Goal: Task Accomplishment & Management: Use online tool/utility

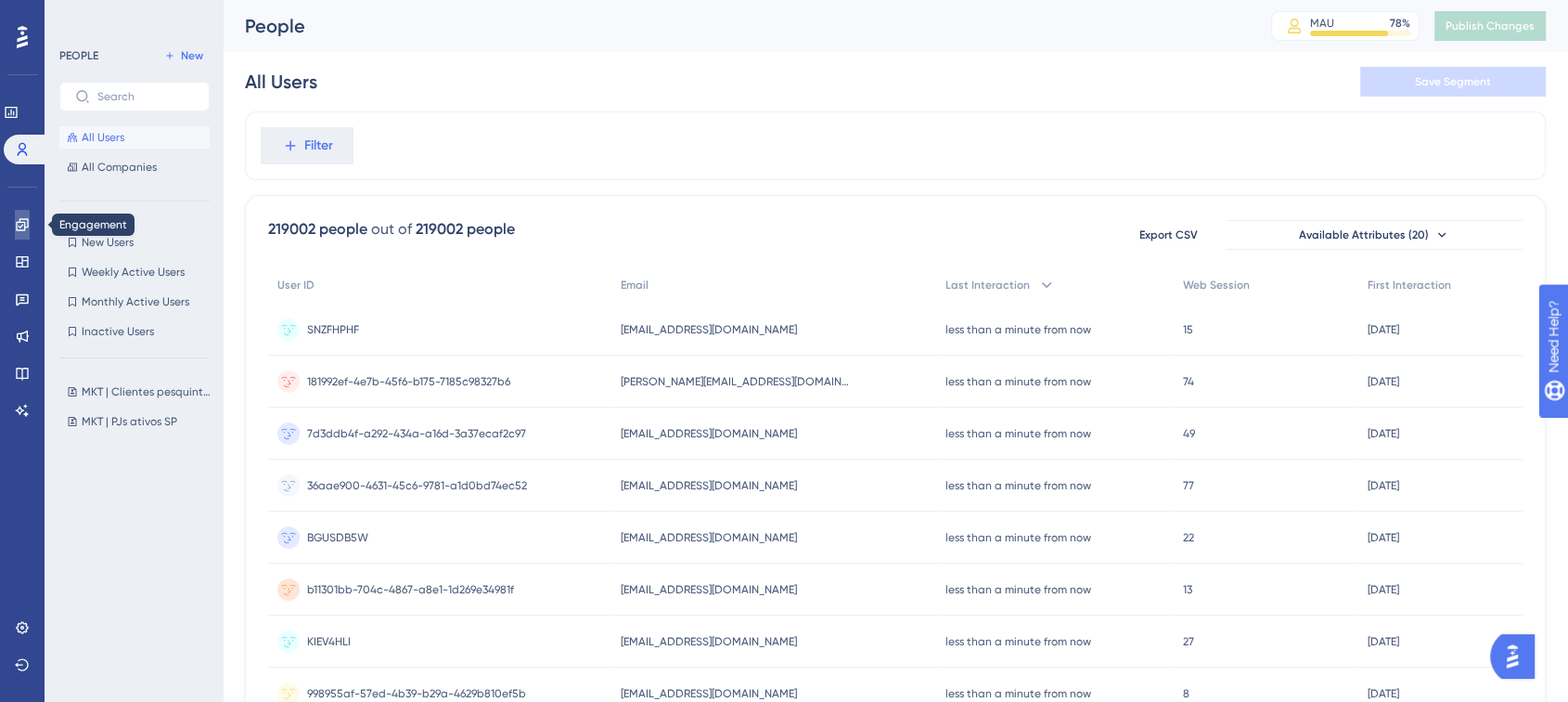
click at [22, 236] on link at bounding box center [22, 225] width 15 height 30
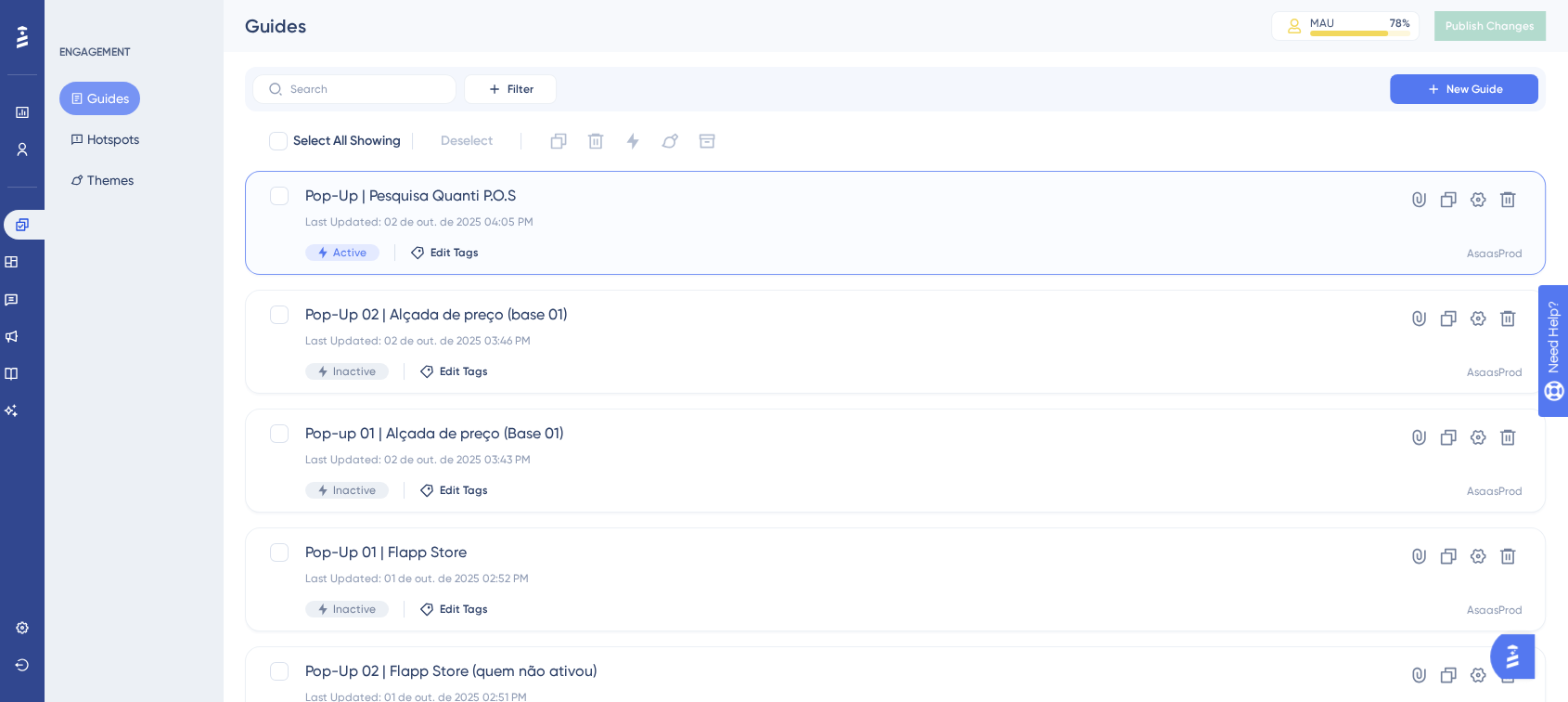
click at [581, 200] on span "Pop-Up | Pesquisa Quanti P.O.S" at bounding box center [821, 196] width 1032 height 22
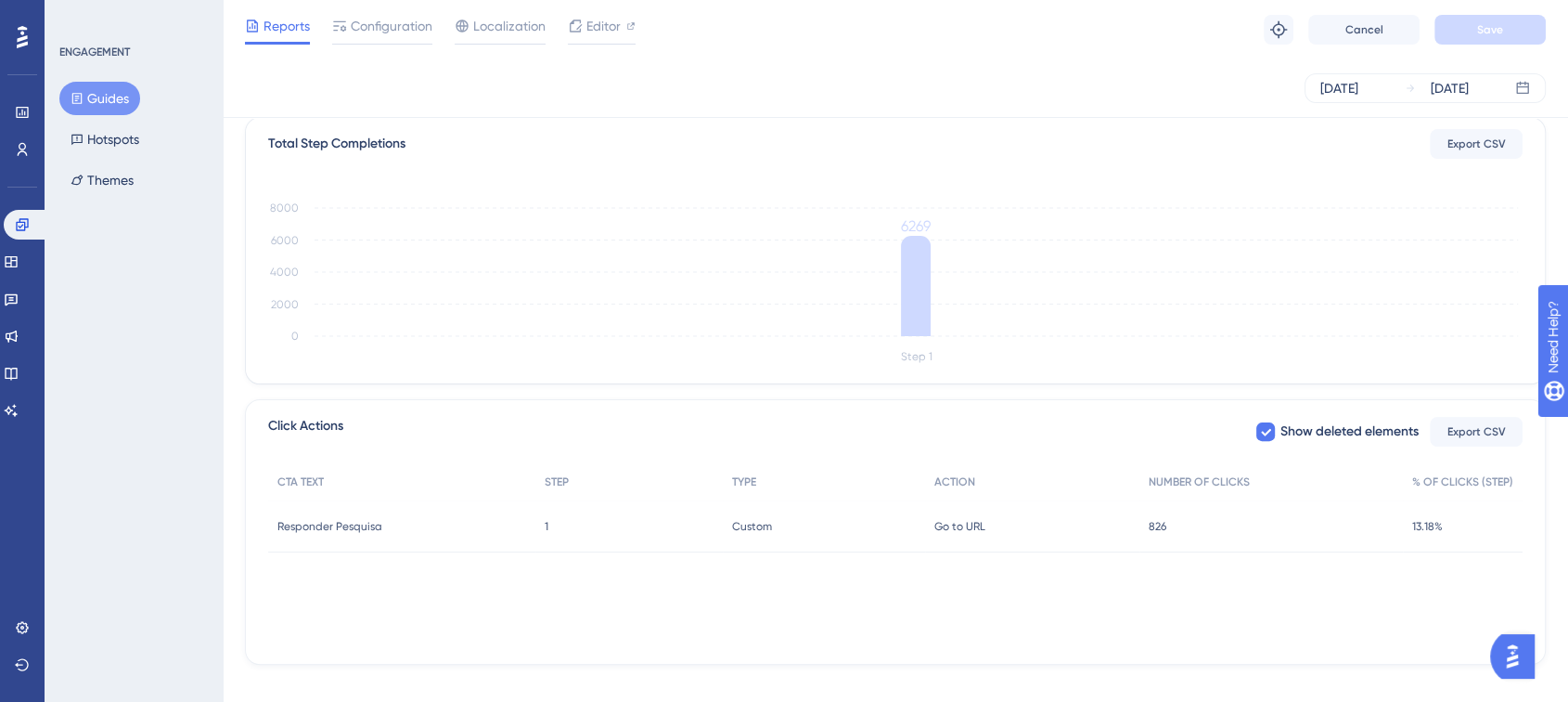
scroll to position [474, 0]
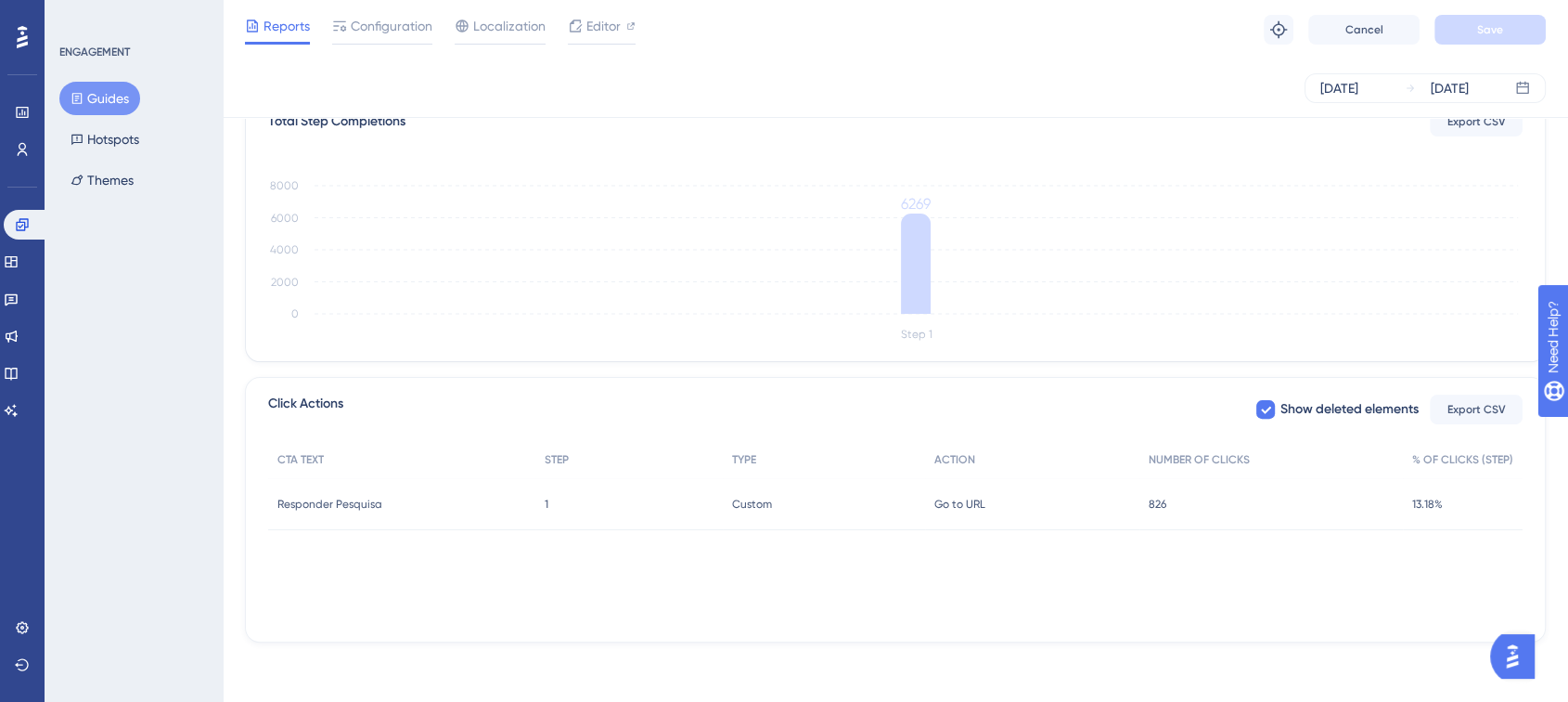
click at [1133, 506] on div "Go to URL Go to URL" at bounding box center [1031, 504] width 213 height 52
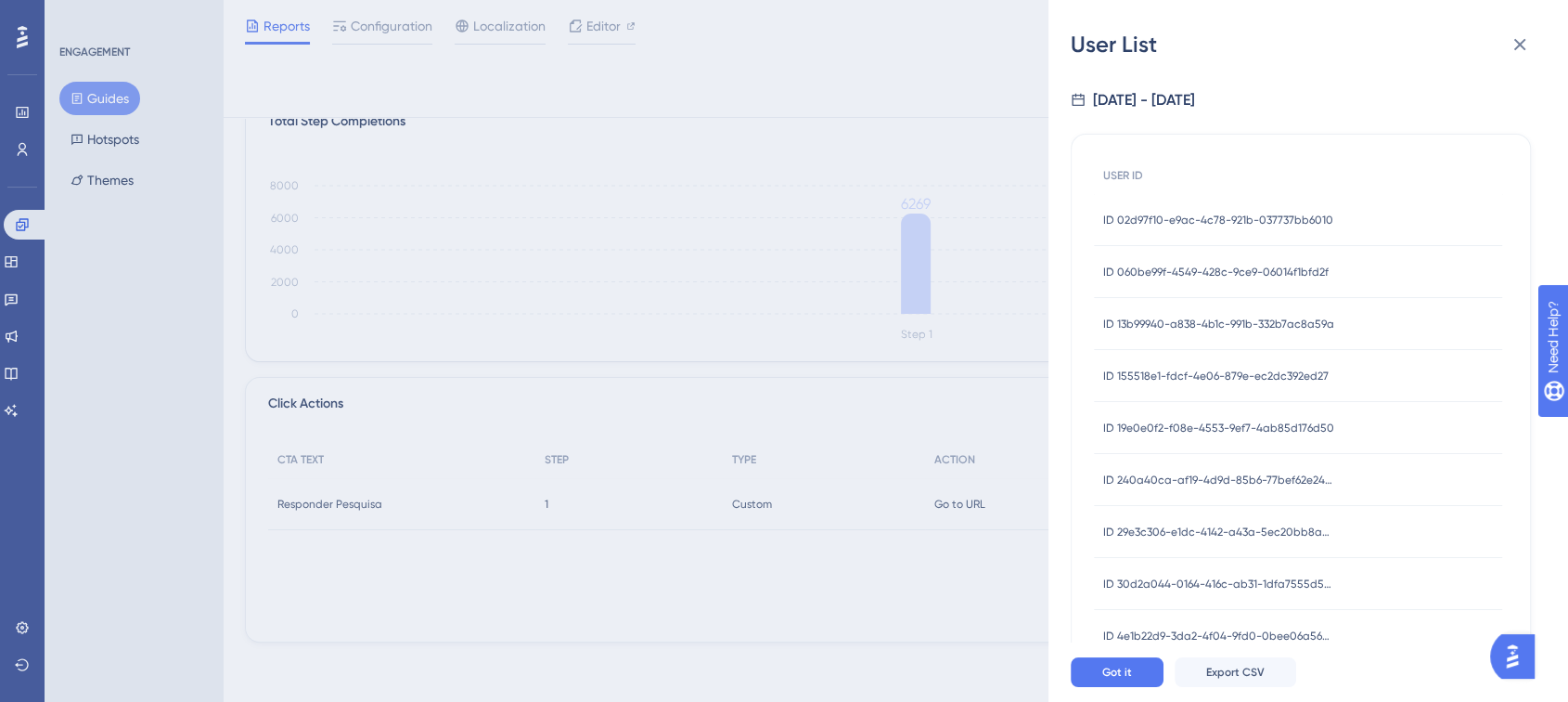
click at [1108, 285] on div "ID 060be99f-4549-428c-9ce9-06014f1bfd2f ID 060be99f-4549-428c-9ce9-06014f1bfd2f" at bounding box center [1216, 272] width 226 height 52
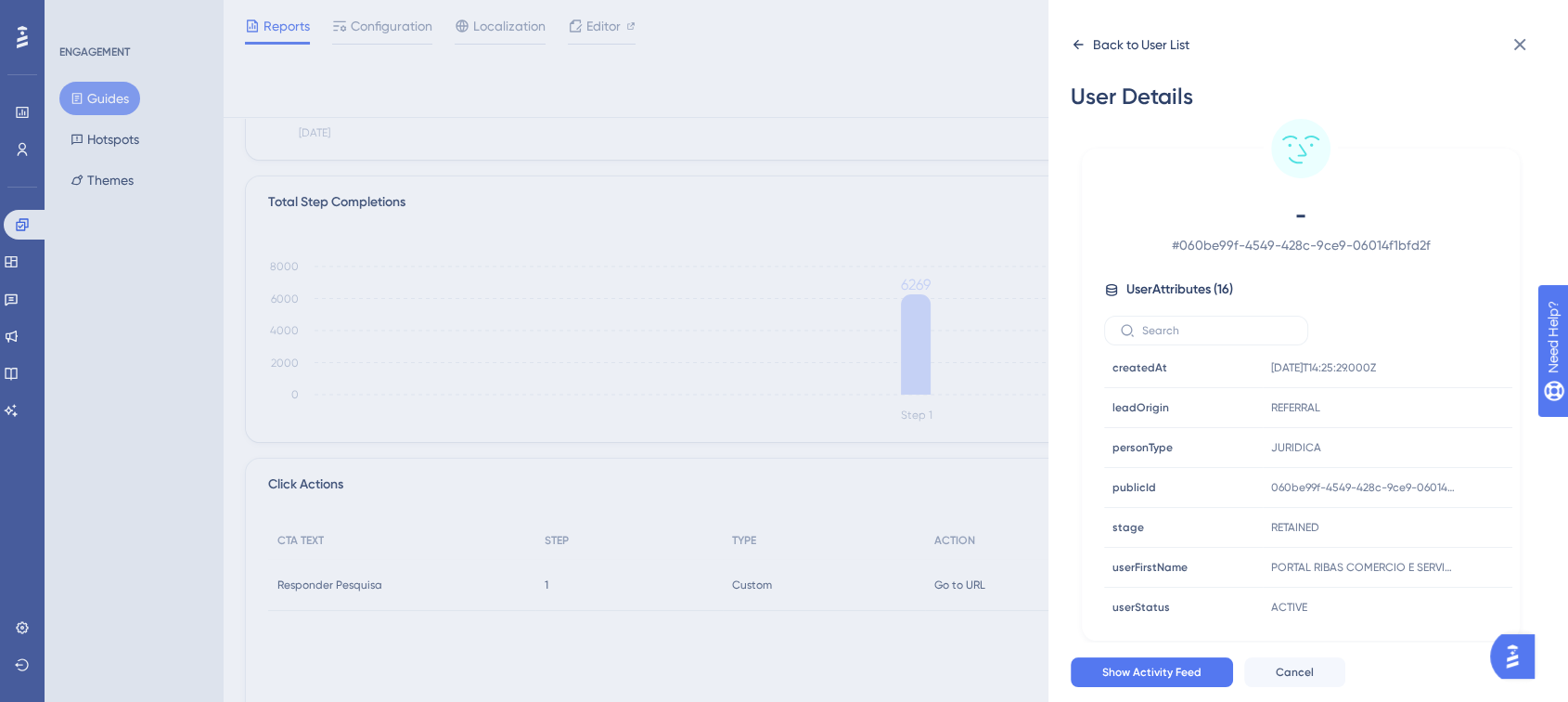
scroll to position [371, 0]
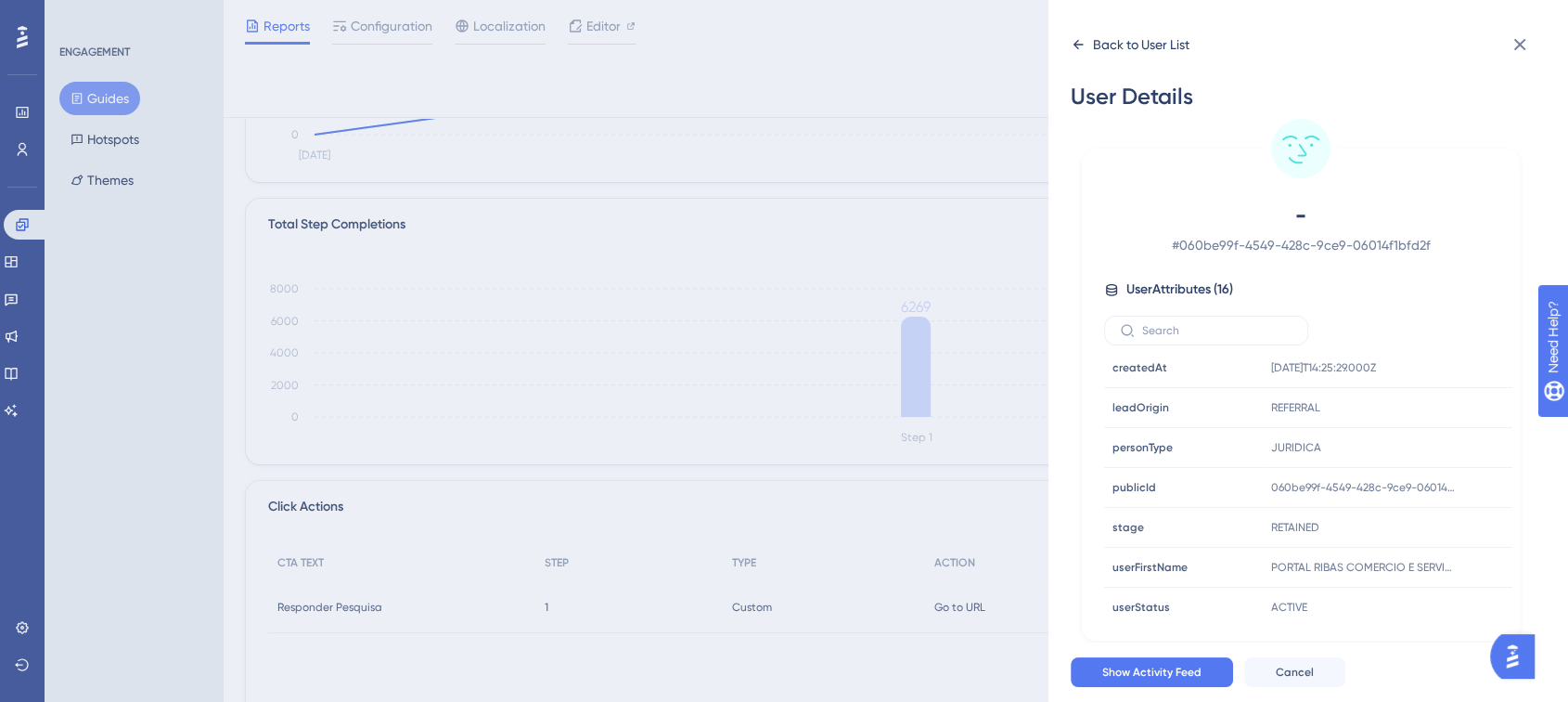
click at [1077, 32] on div "Back to User List" at bounding box center [1130, 45] width 119 height 30
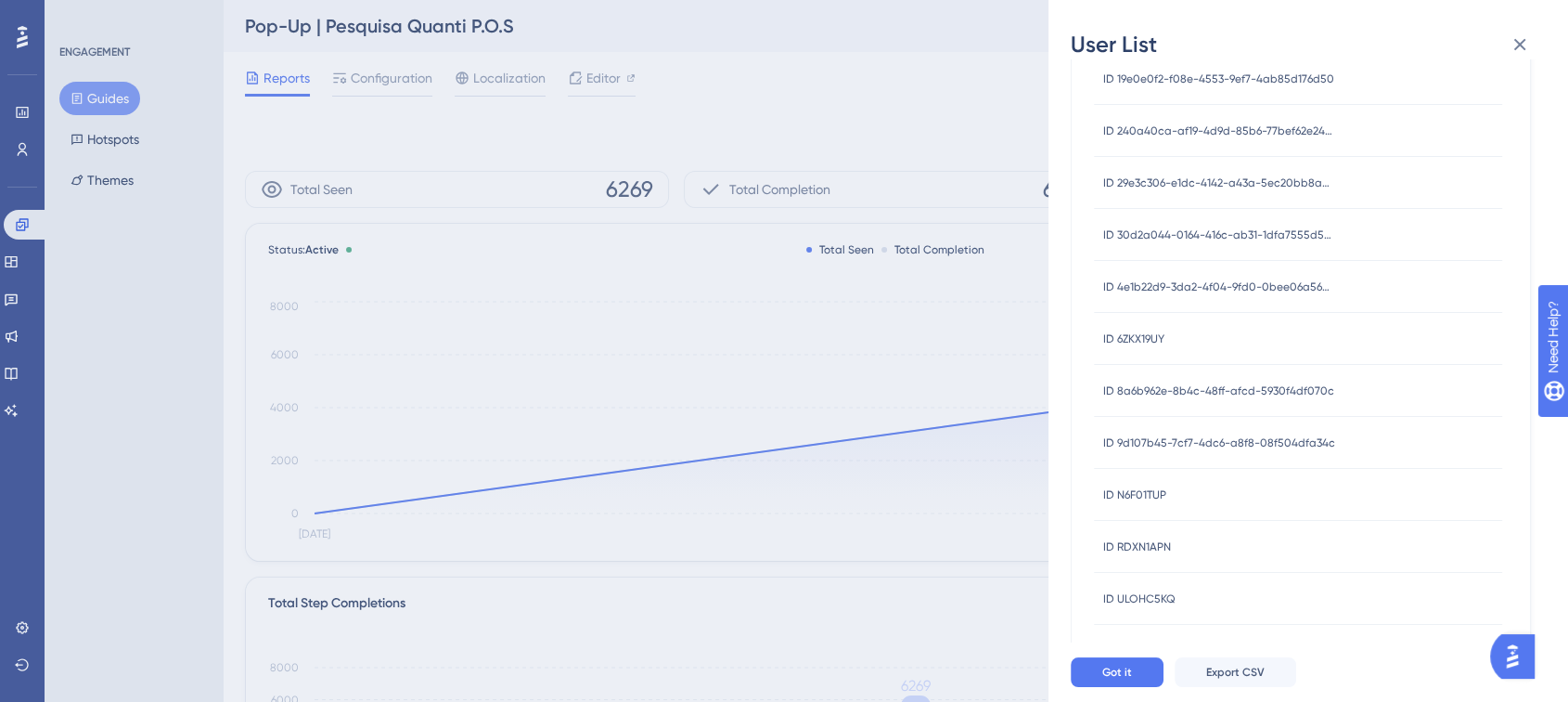
scroll to position [0, 0]
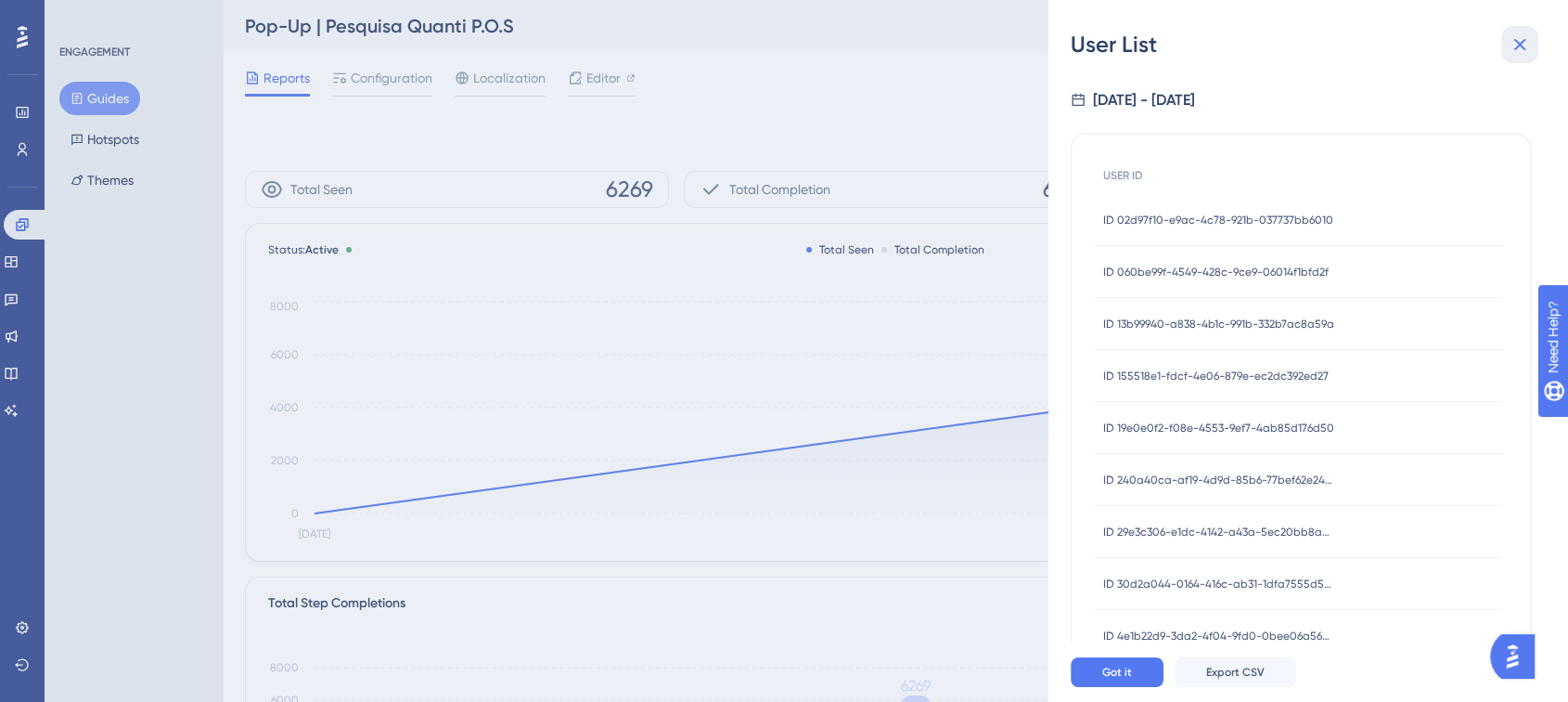
click at [1515, 42] on icon at bounding box center [1520, 44] width 22 height 22
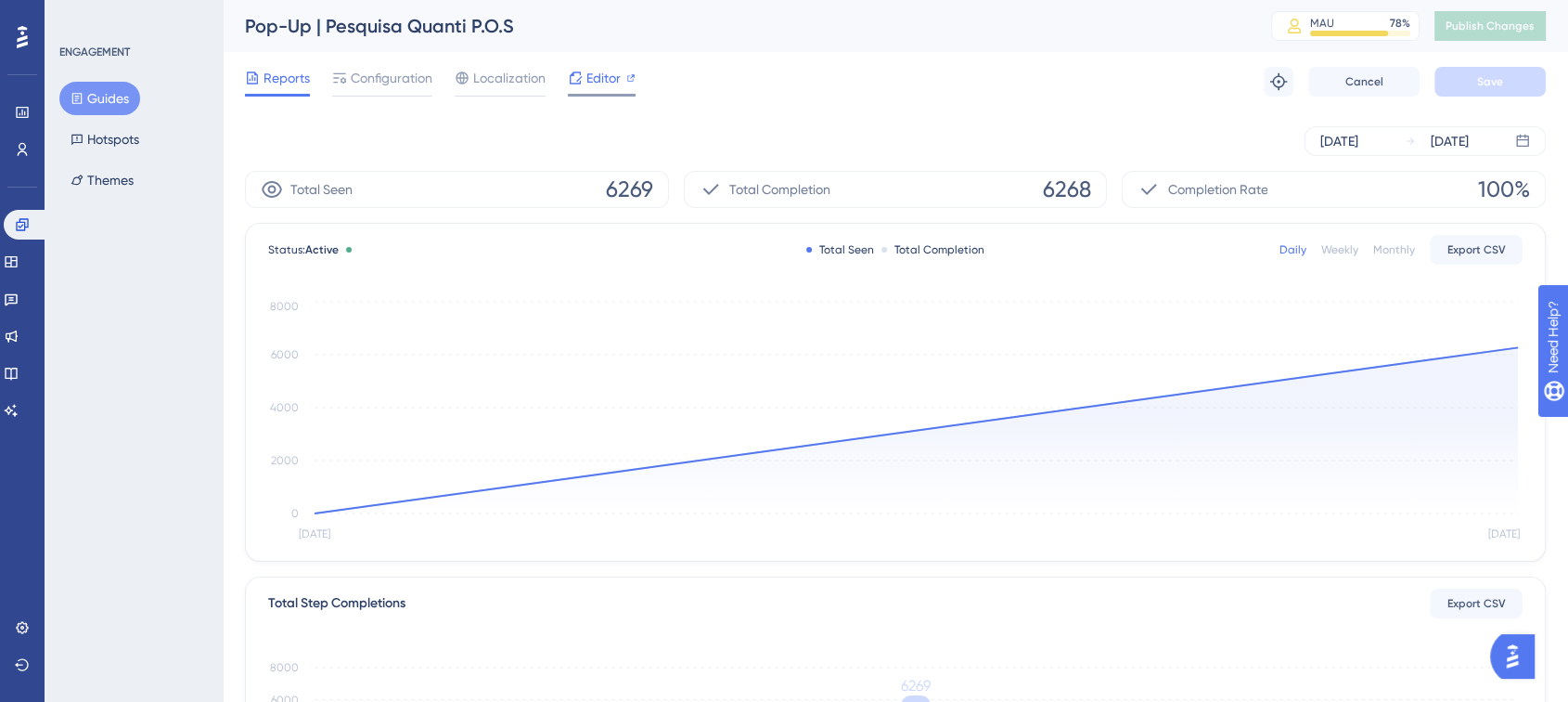
click at [601, 90] on div "Editor" at bounding box center [602, 82] width 68 height 30
click at [599, 84] on span "Editor" at bounding box center [604, 78] width 34 height 22
click at [1469, 102] on div "Reports Configuration Localization Editor Troubleshoot Cancel Save" at bounding box center [895, 81] width 1301 height 59
click at [1535, 19] on span "Publish Changes" at bounding box center [1490, 26] width 89 height 15
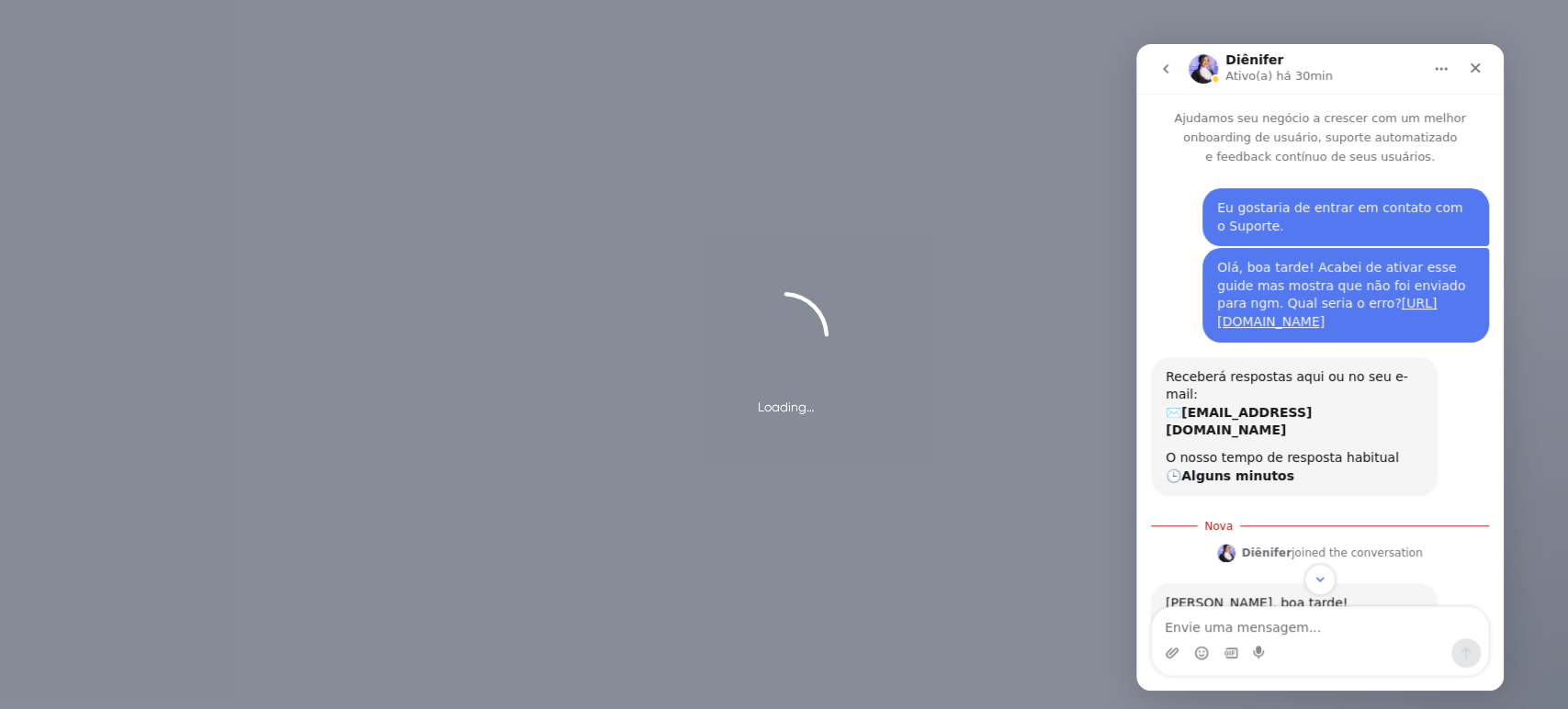
scroll to position [255, 0]
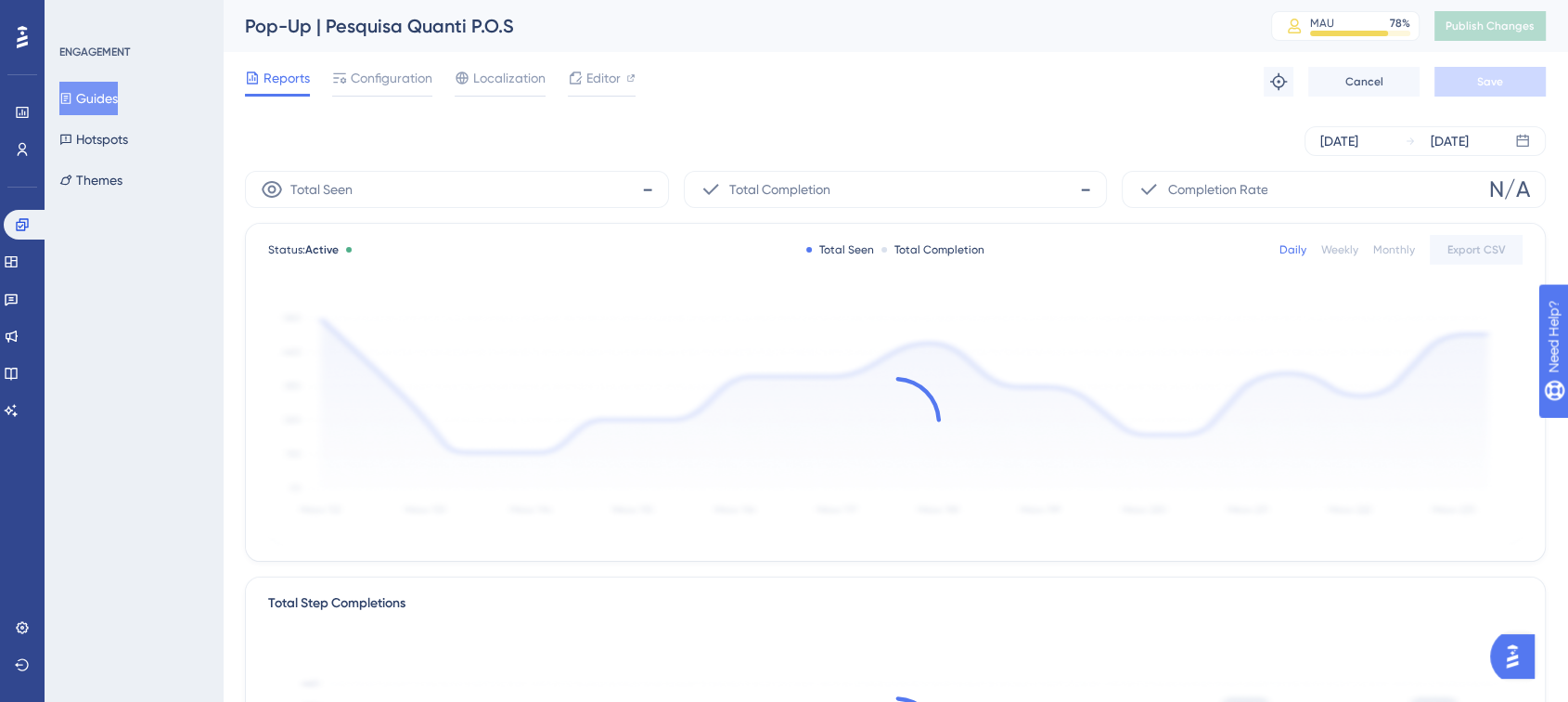
click at [947, 95] on div "Reports Configuration Localization Editor Troubleshoot Cancel Save" at bounding box center [895, 81] width 1301 height 59
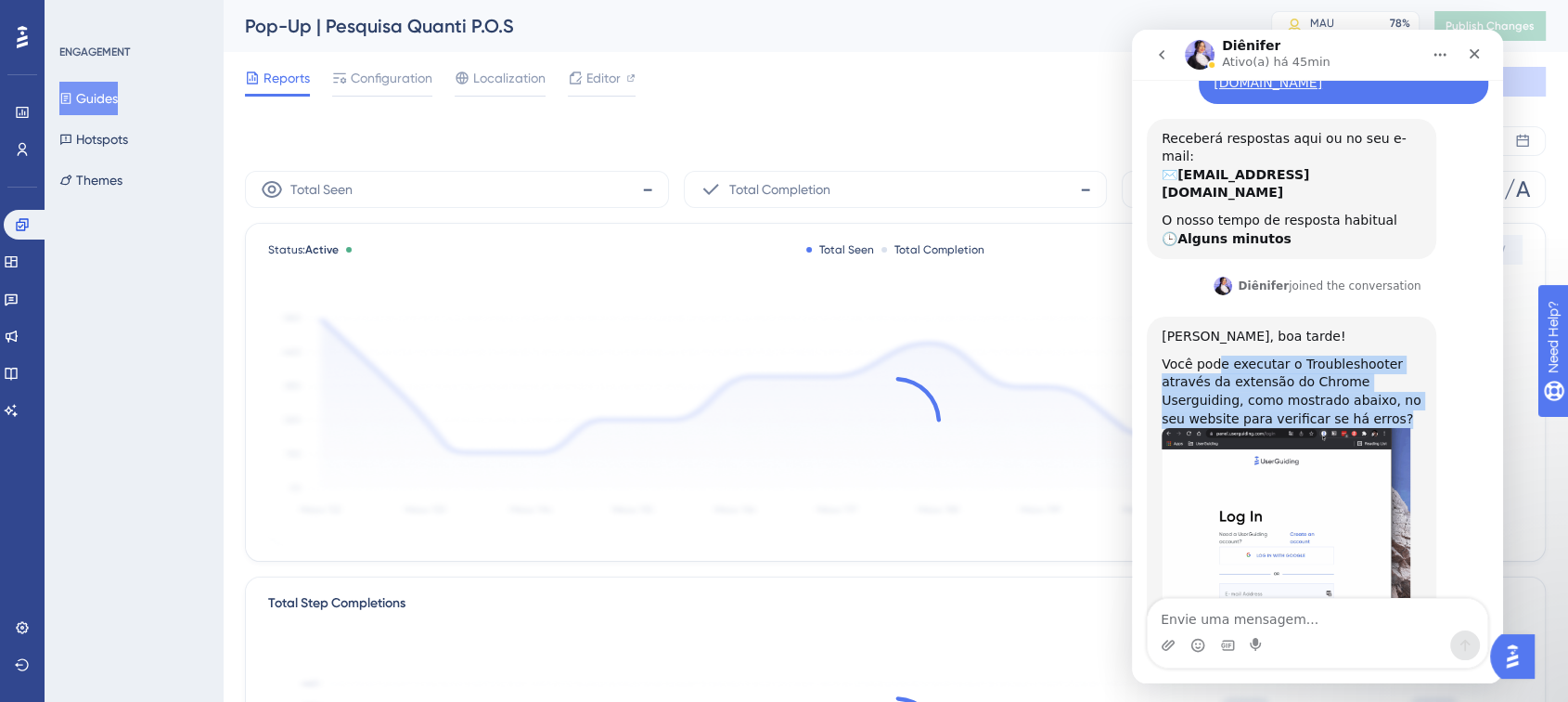
scroll to position [281, 0]
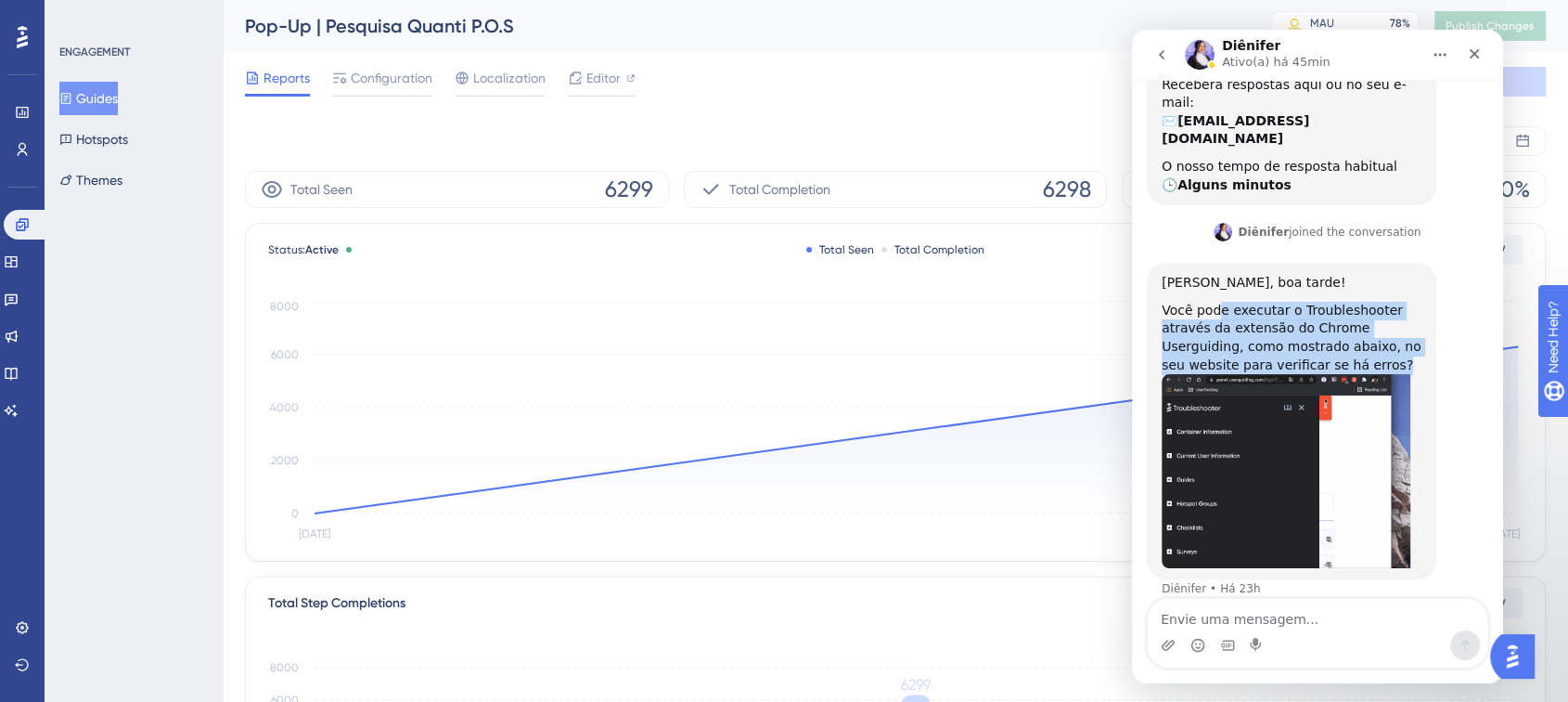
drag, startPoint x: 1214, startPoint y: 353, endPoint x: 1286, endPoint y: 353, distance: 72.4
click at [1286, 353] on div "Você pode executar o Troubleshooter através da extensão do Chrome Userguiding, …" at bounding box center [1292, 338] width 260 height 72
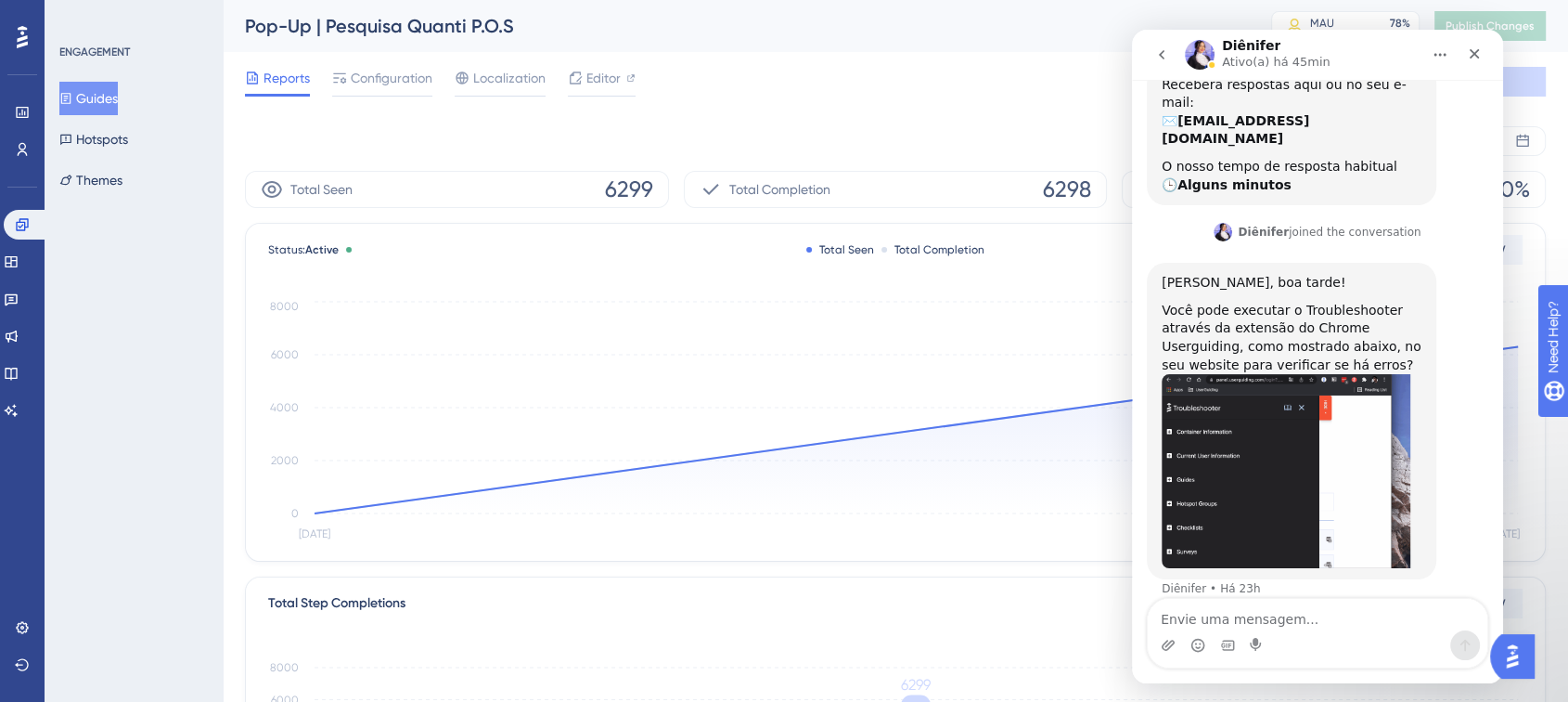
click at [1288, 274] on div "Oii Aline, boa tarde!" at bounding box center [1292, 283] width 260 height 19
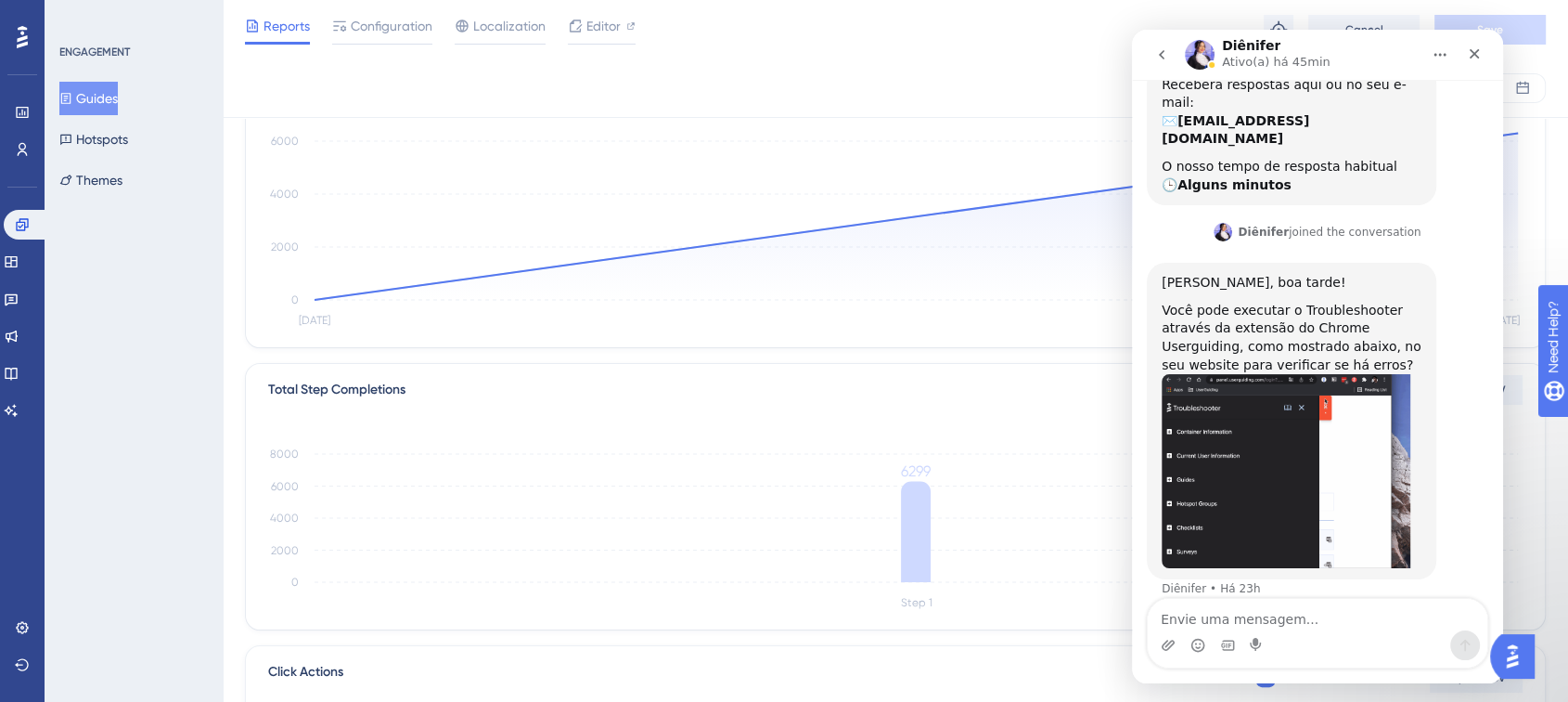
scroll to position [0, 0]
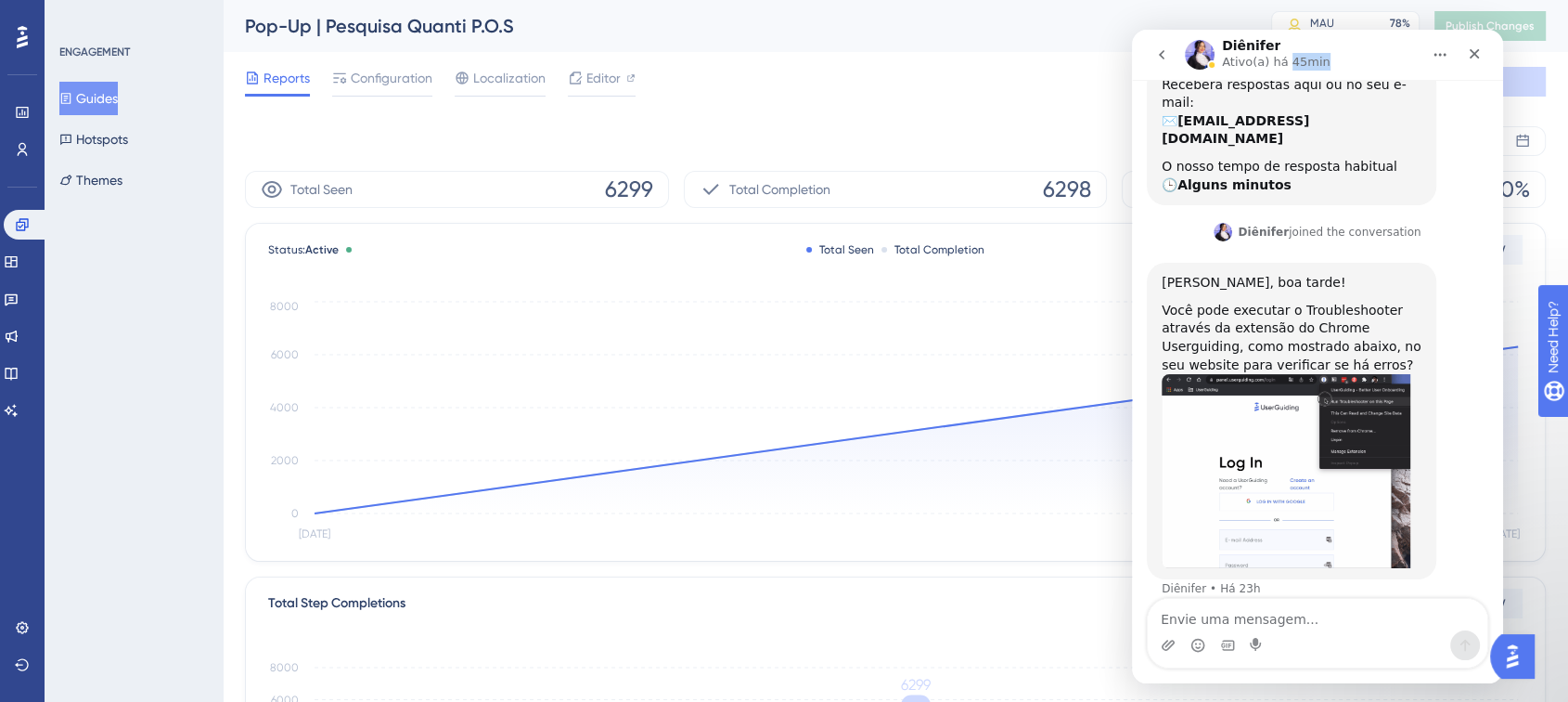
drag, startPoint x: 1283, startPoint y: 58, endPoint x: 1257, endPoint y: 79, distance: 32.3
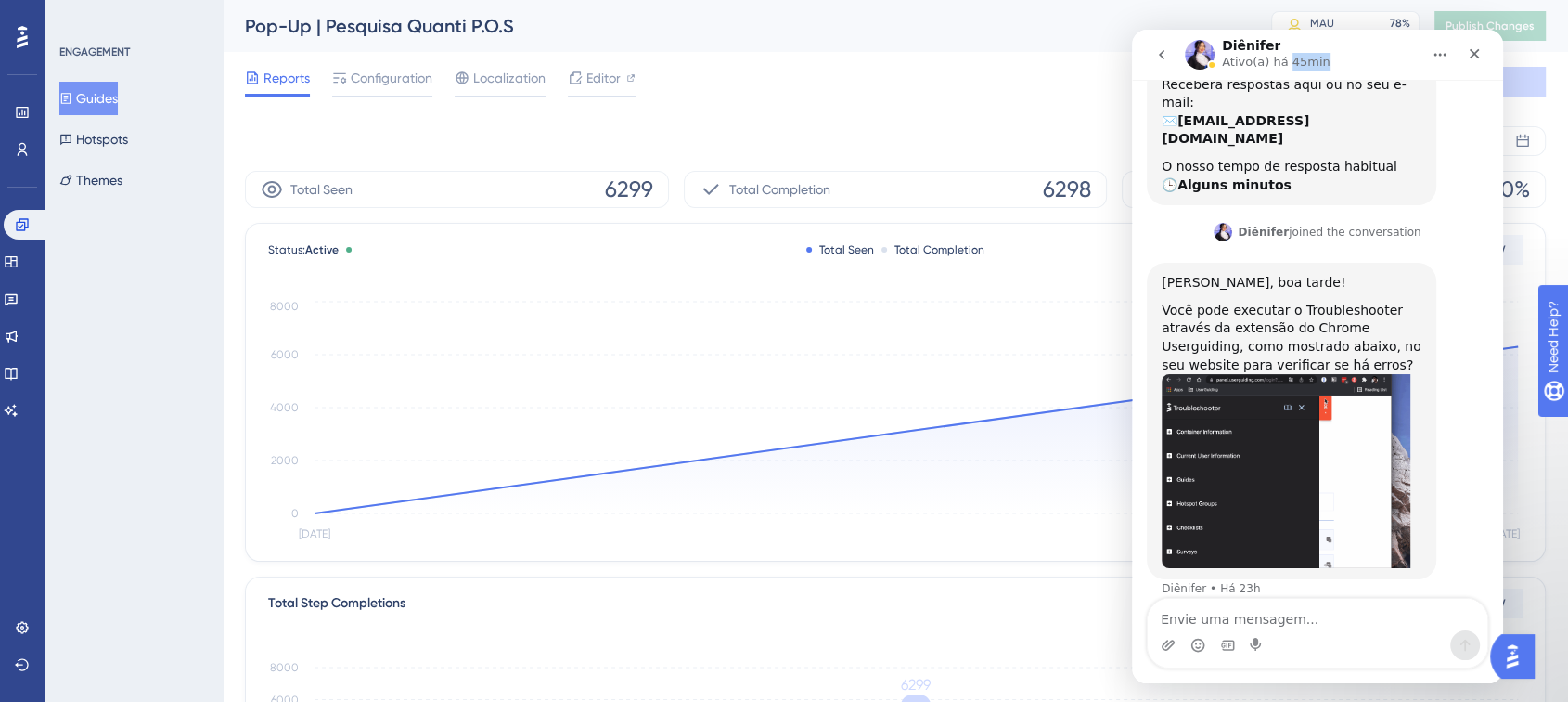
click at [1262, 82] on div "Diênifer Ativo(a) há 45min Ajudamos seu negócio a crescer com um melhor onboard…" at bounding box center [1317, 356] width 371 height 653
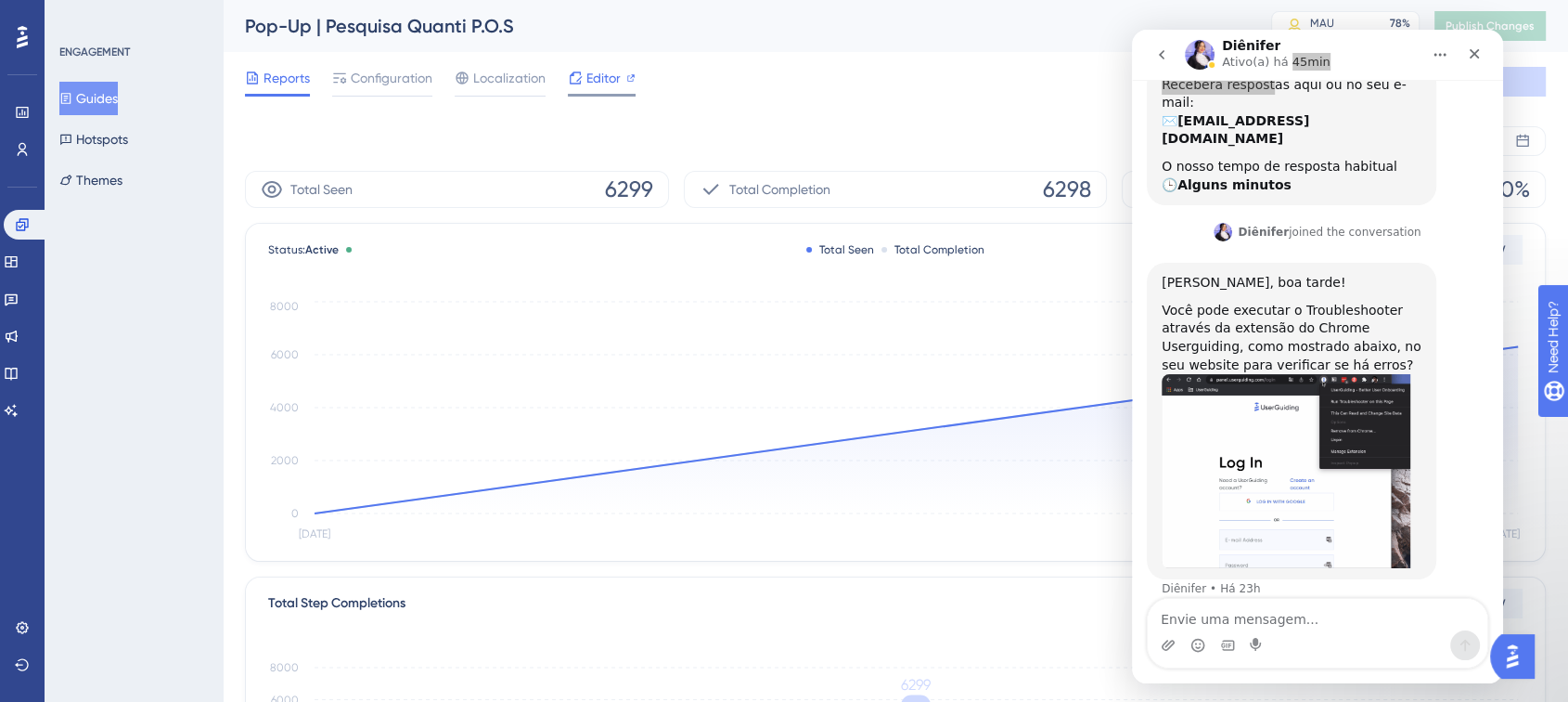
click at [593, 75] on span "Editor" at bounding box center [604, 78] width 34 height 22
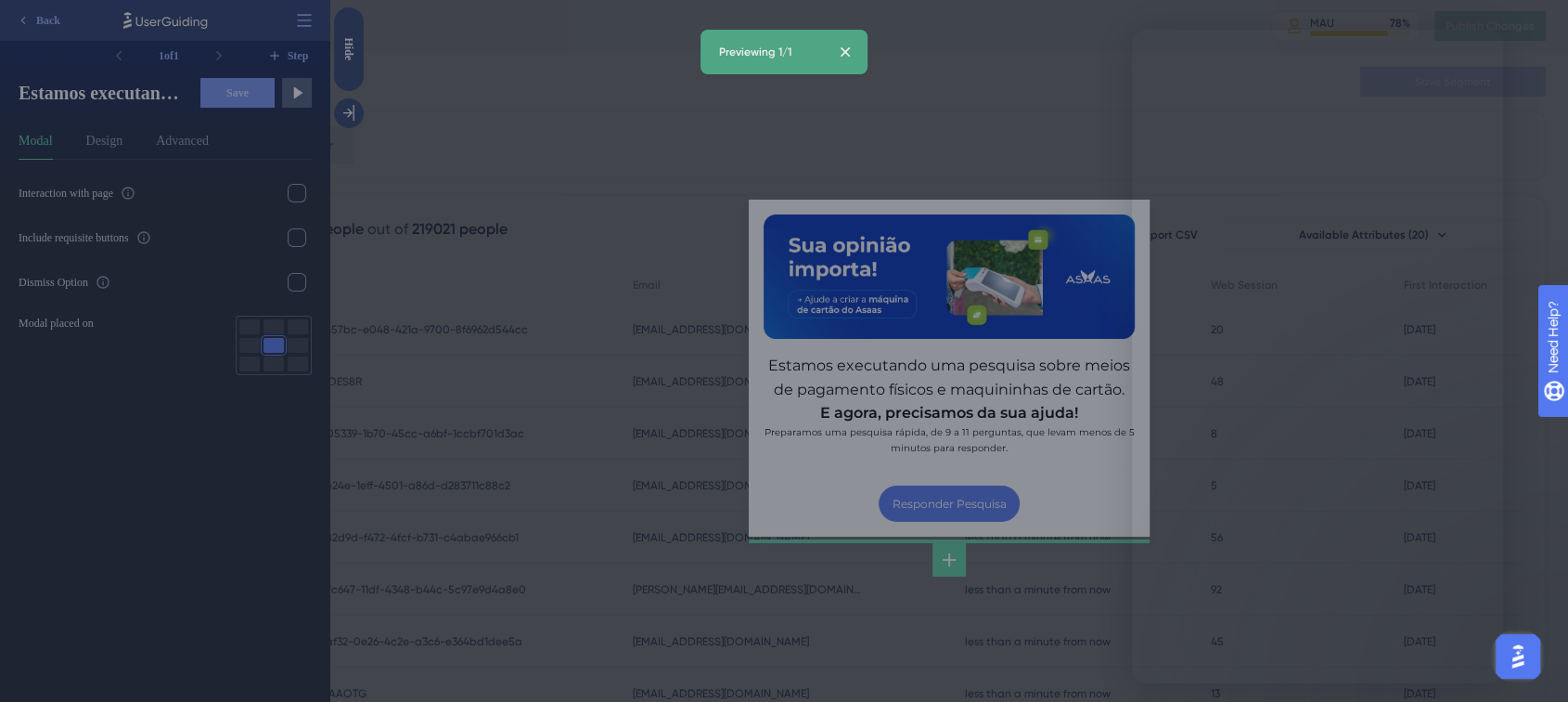
click at [989, 245] on div at bounding box center [784, 351] width 1568 height 702
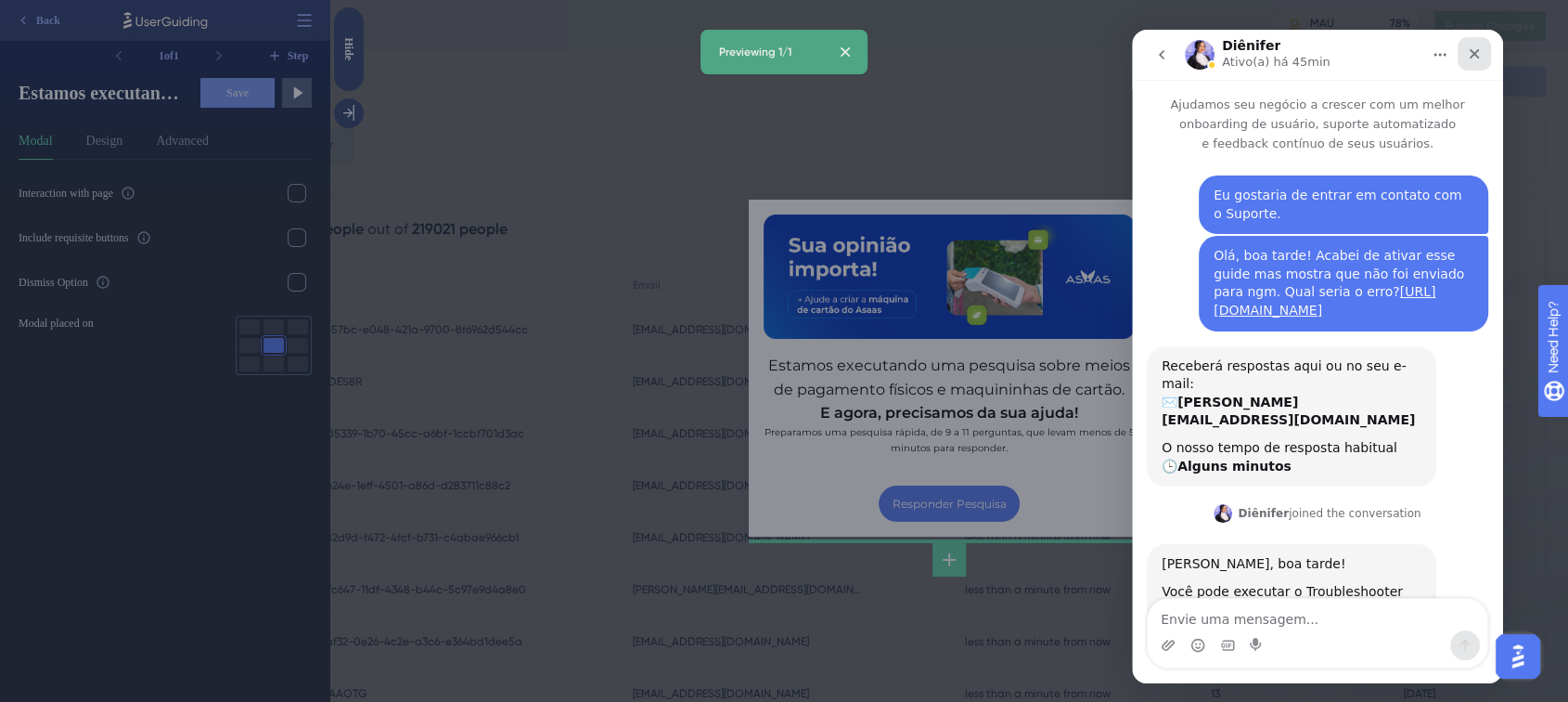
click at [1476, 58] on icon "Fechar" at bounding box center [1474, 53] width 15 height 15
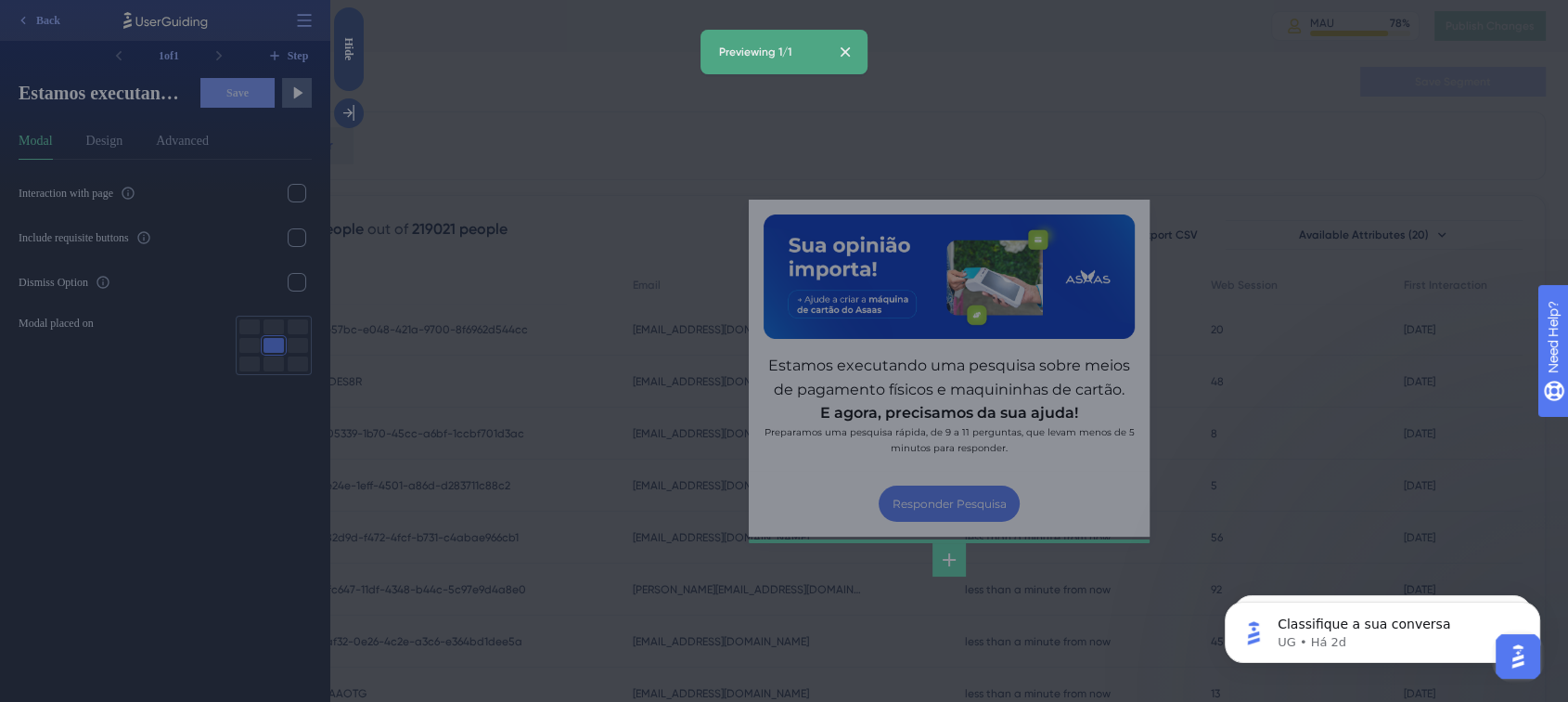
scroll to position [281, 0]
click at [855, 52] on icon at bounding box center [845, 52] width 19 height 19
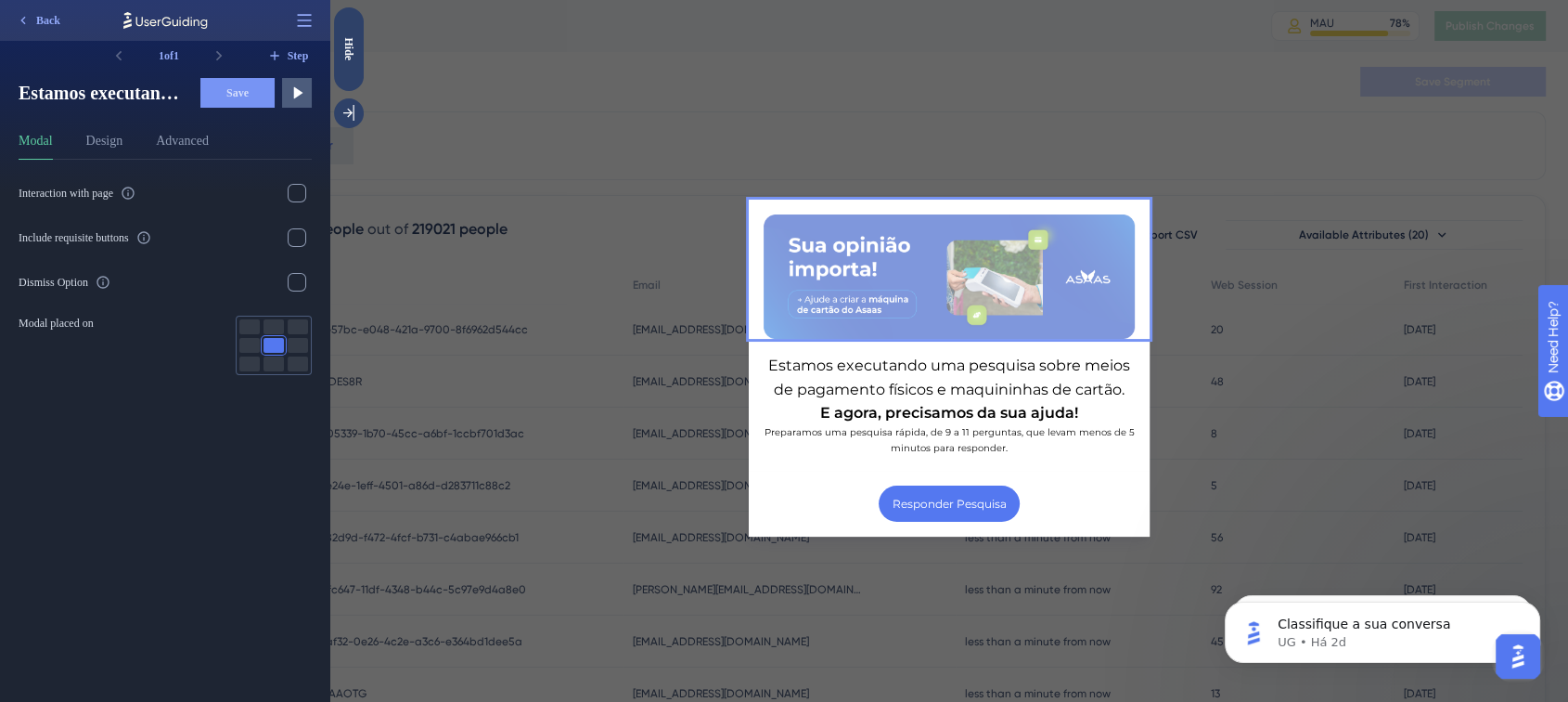
click at [886, 305] on img at bounding box center [949, 275] width 371 height 123
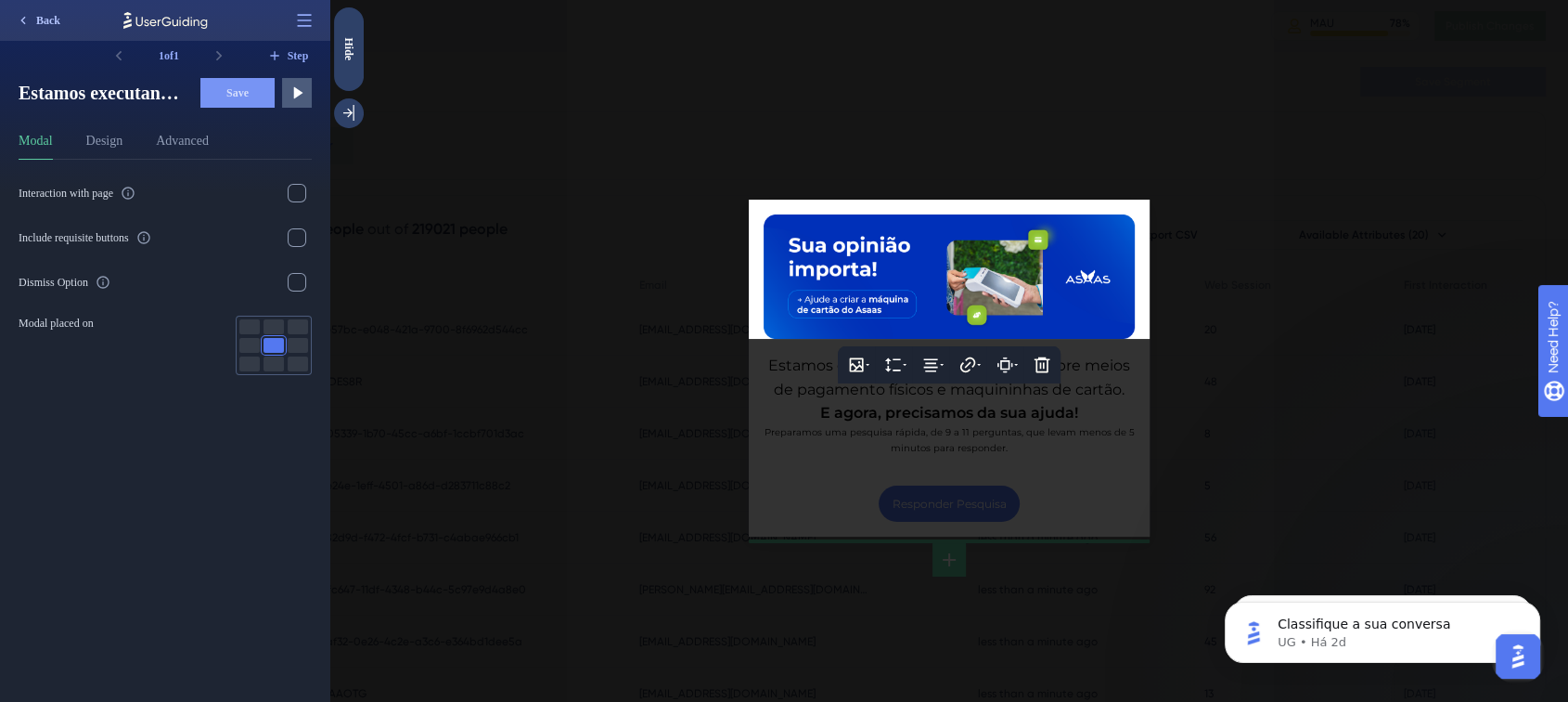
click at [28, 13] on icon at bounding box center [23, 20] width 15 height 15
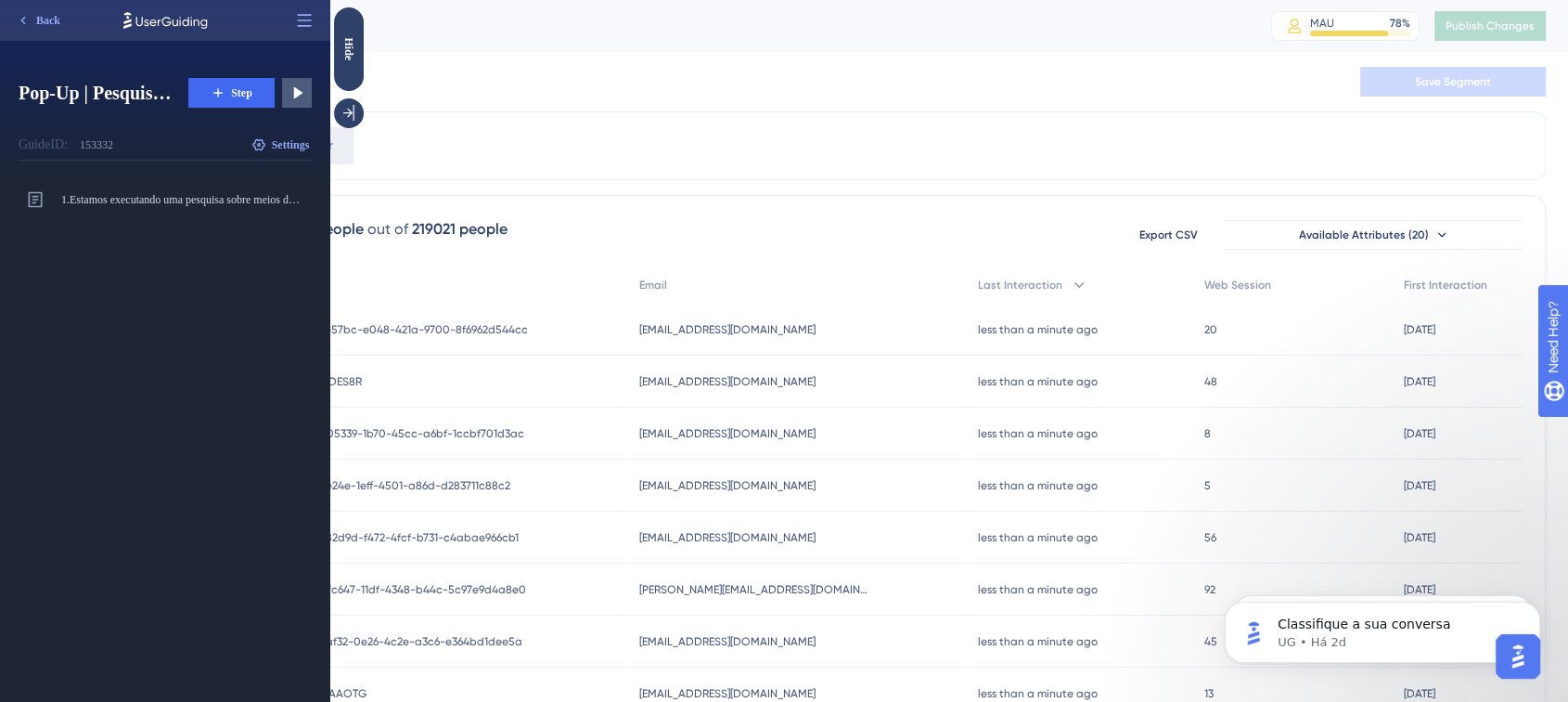
click at [569, 115] on div "Filter" at bounding box center [895, 145] width 1301 height 69
click at [52, 25] on span "Back" at bounding box center [48, 20] width 24 height 15
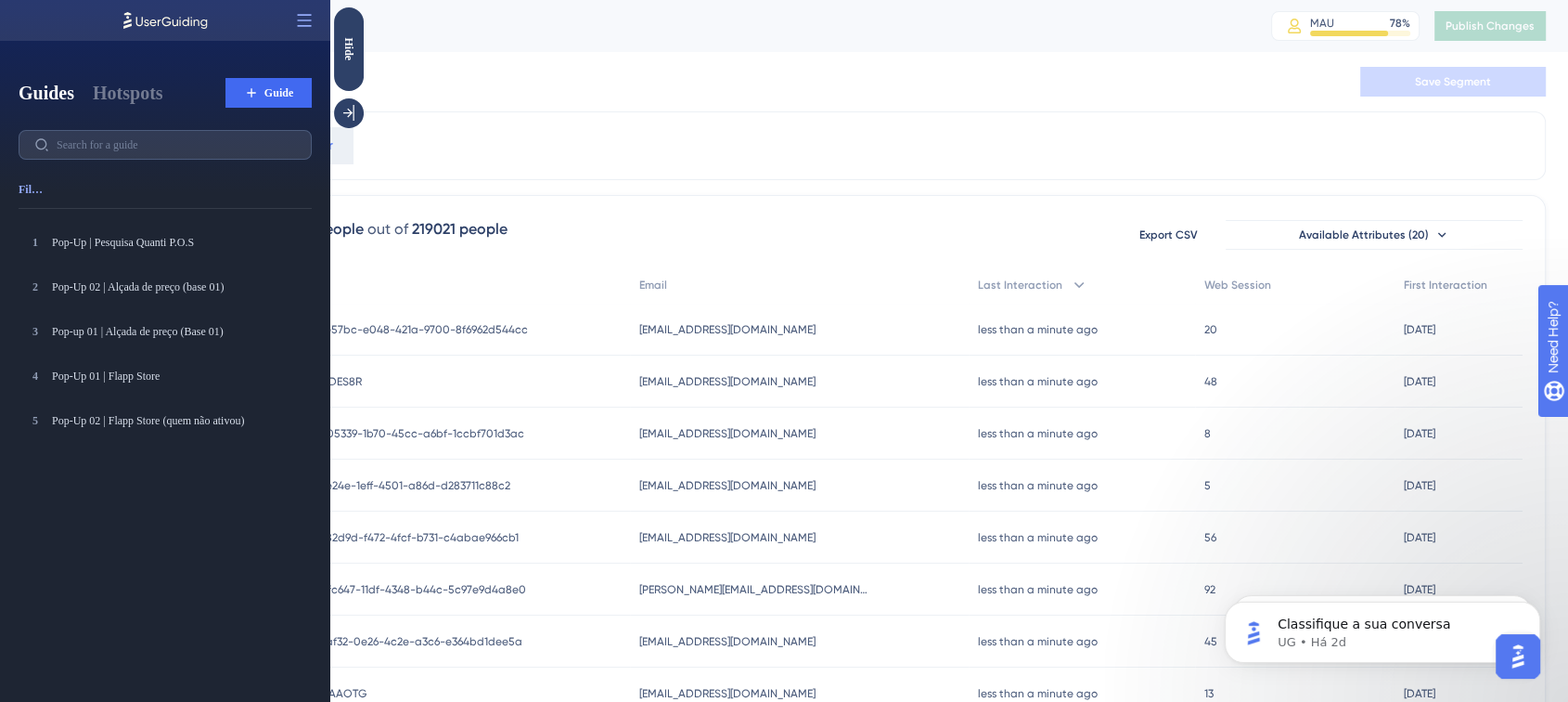
drag, startPoint x: 41, startPoint y: 19, endPoint x: 94, endPoint y: 15, distance: 53.0
click at [42, 19] on div at bounding box center [165, 20] width 330 height 41
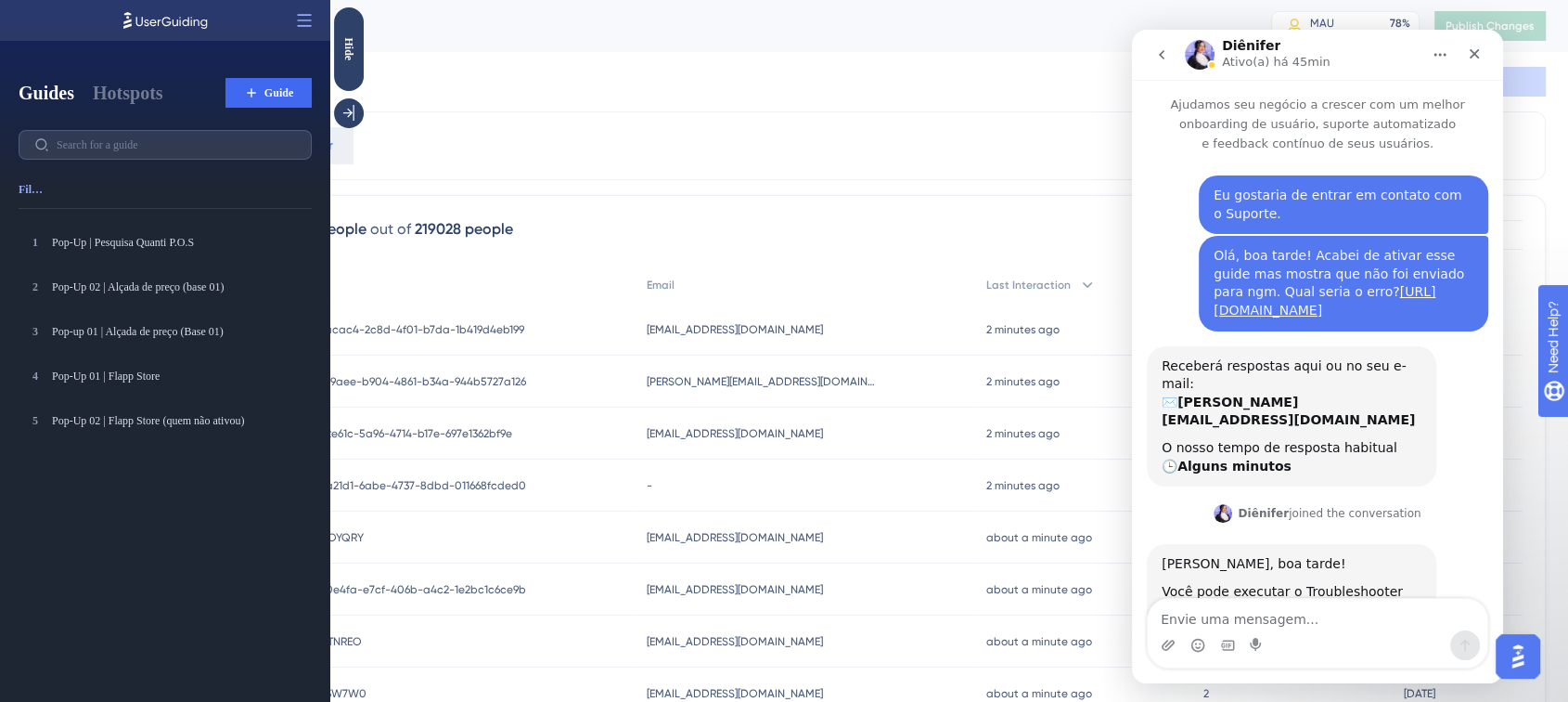
scroll to position [281, 0]
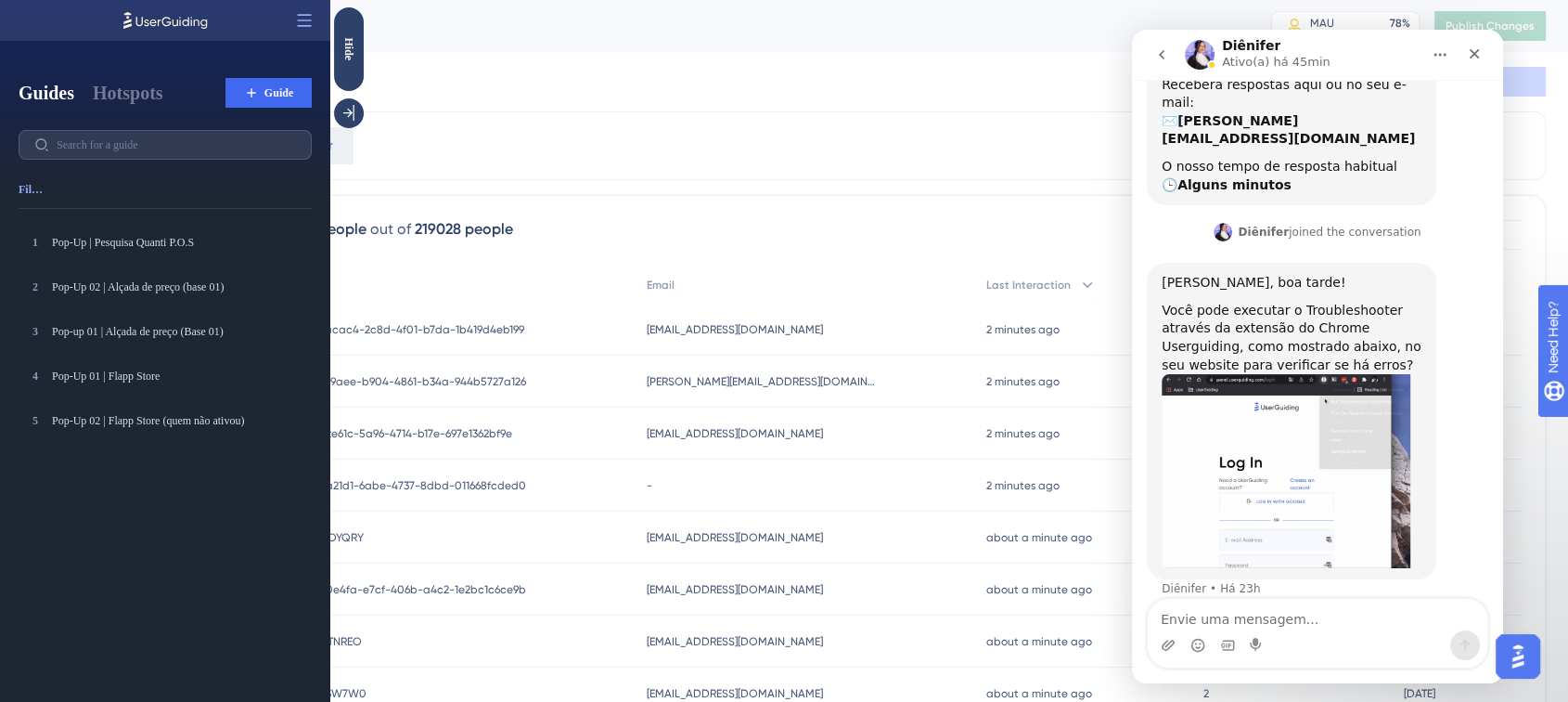
click at [633, 45] on div "People MAU 78 % Click to see add-on and upgrade options Publish Changes" at bounding box center [896, 26] width 1346 height 52
click at [297, 14] on icon at bounding box center [304, 20] width 19 height 19
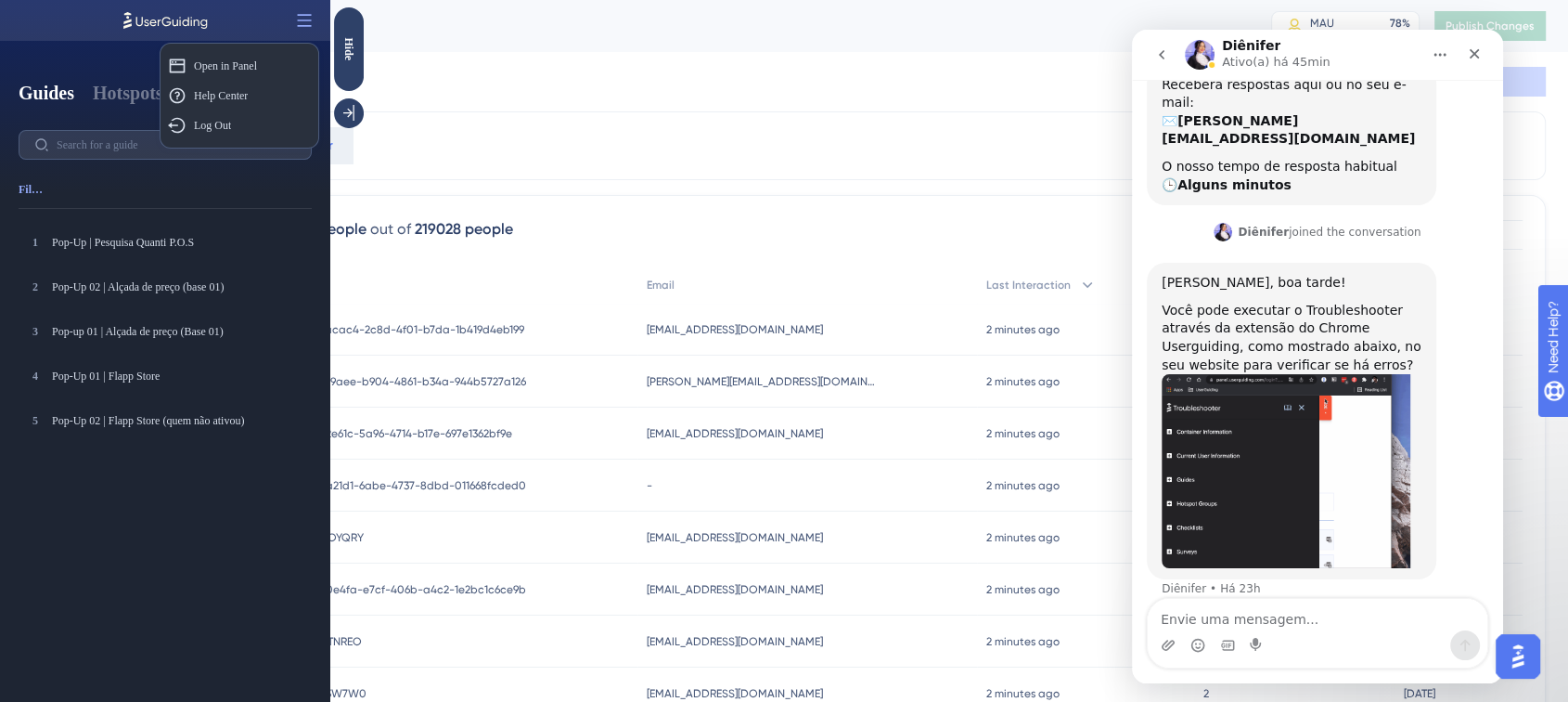
drag, startPoint x: 638, startPoint y: 46, endPoint x: 824, endPoint y: 46, distance: 185.6
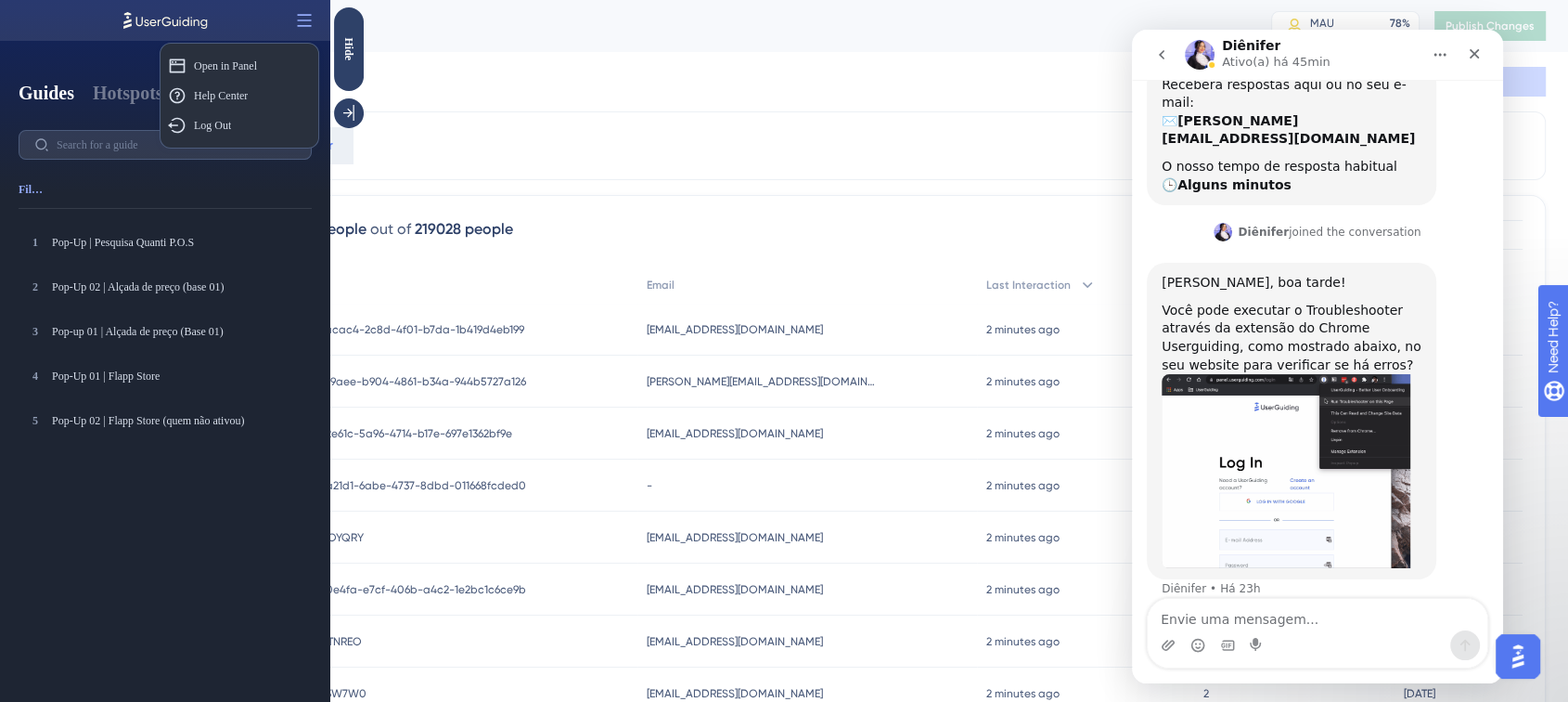
click at [639, 46] on div "People MAU 78 % Click to see add-on and upgrade options Publish Changes" at bounding box center [896, 26] width 1346 height 52
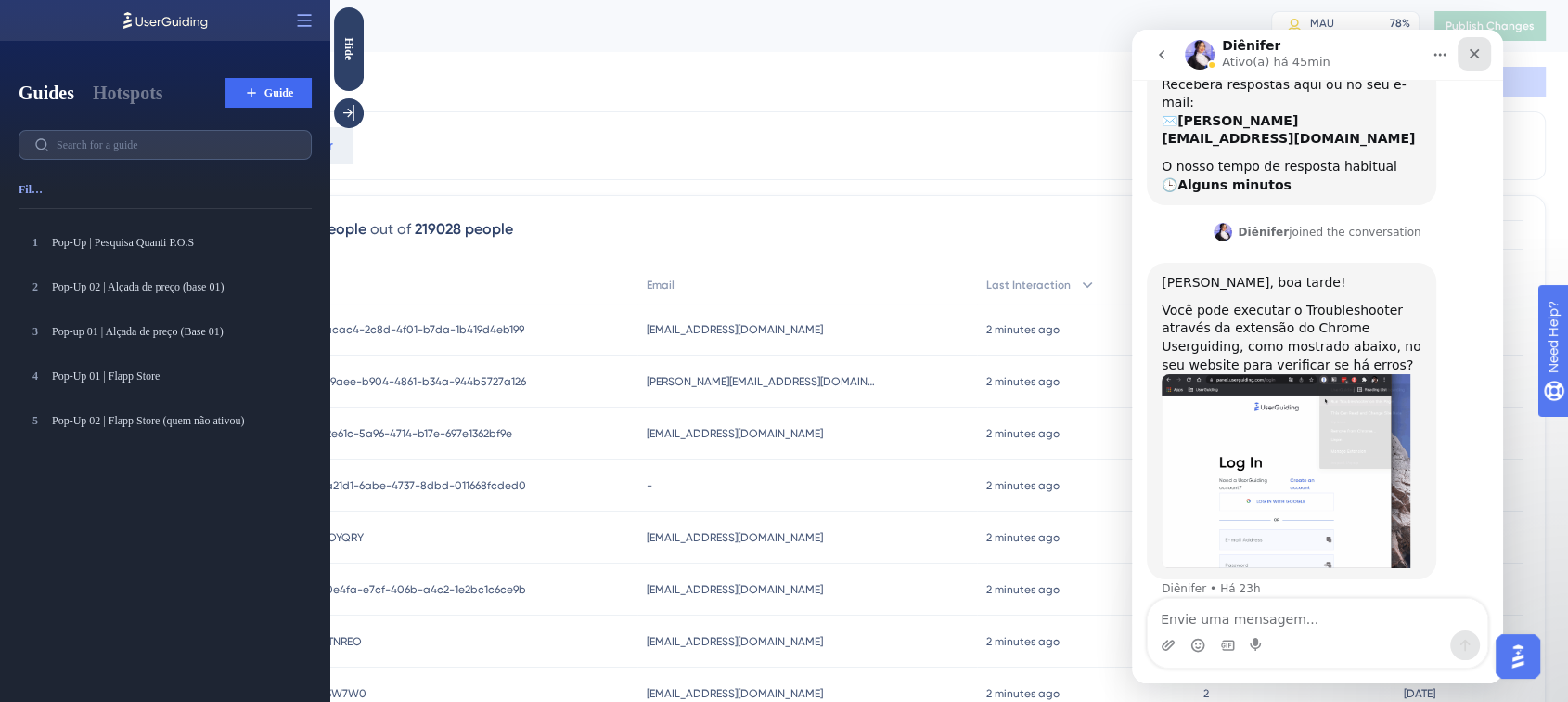
click at [1477, 54] on icon "Fechar" at bounding box center [1474, 53] width 15 height 15
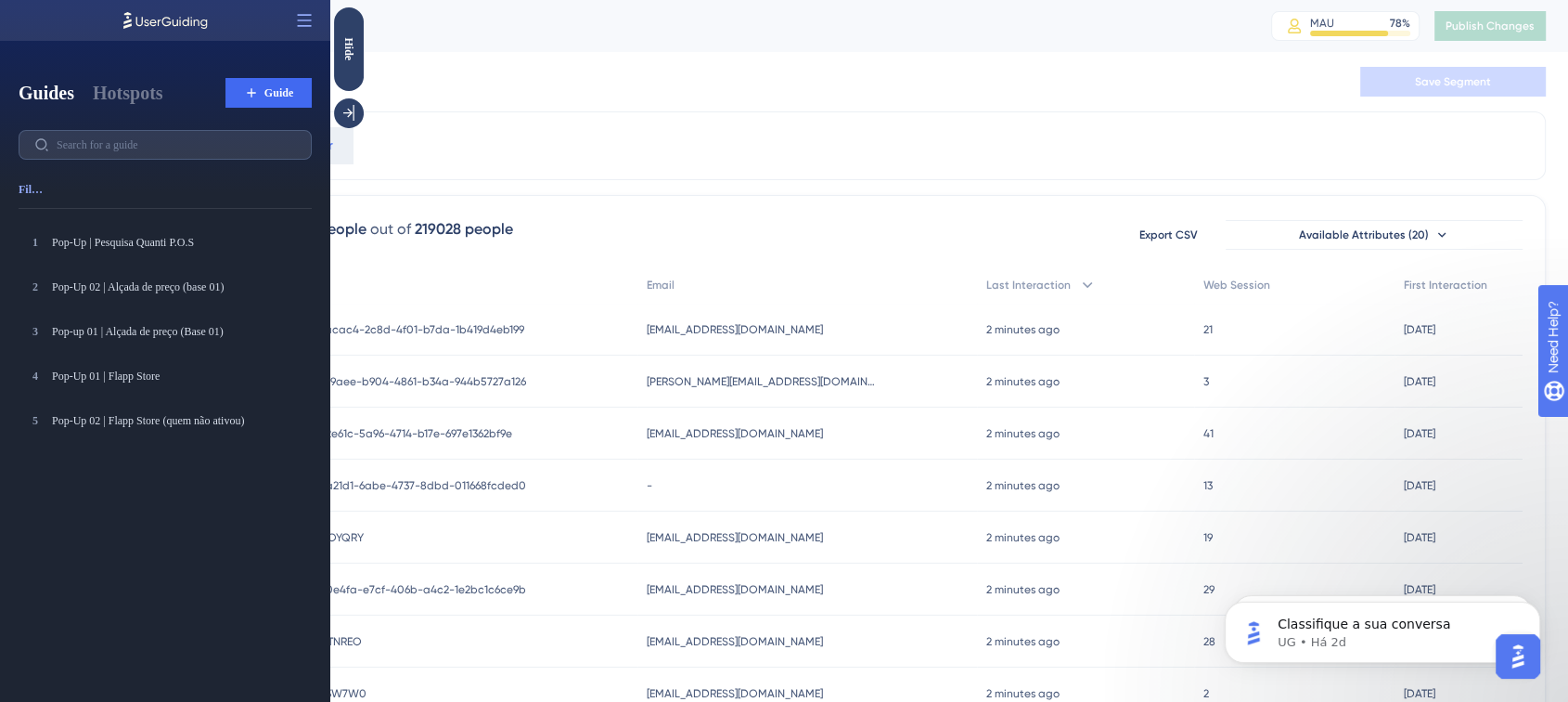
scroll to position [0, 0]
click at [1450, 100] on div "All Users Save Segment" at bounding box center [895, 81] width 1301 height 59
click at [351, 117] on icon at bounding box center [349, 113] width 19 height 19
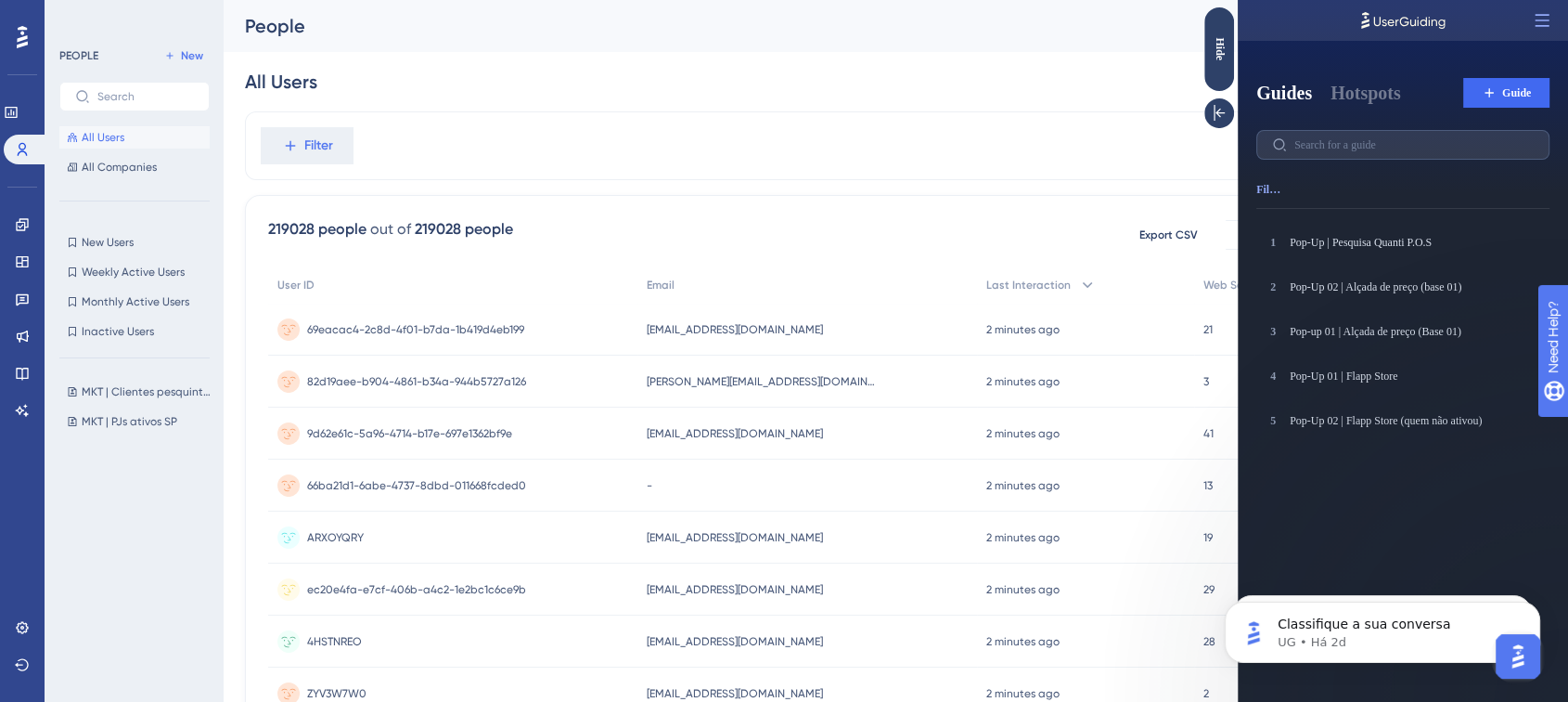
click at [44, 68] on div "Performance Users Engagement Widgets Feedback Product Updates Knowledge Base AI…" at bounding box center [22, 351] width 45 height 702
click at [54, 45] on div "PEOPLE New All Users All Companies New Users New Users Weekly Active Users Week…" at bounding box center [134, 351] width 178 height 702
click at [1529, 540] on div "1 Pop-Up | Pesquisa Quanti P.O.S Pop-Up | Pesquisa Quanti P.O.S 2 Pop-Up 02 | A…" at bounding box center [1411, 470] width 308 height 493
click at [23, 229] on icon at bounding box center [22, 224] width 12 height 12
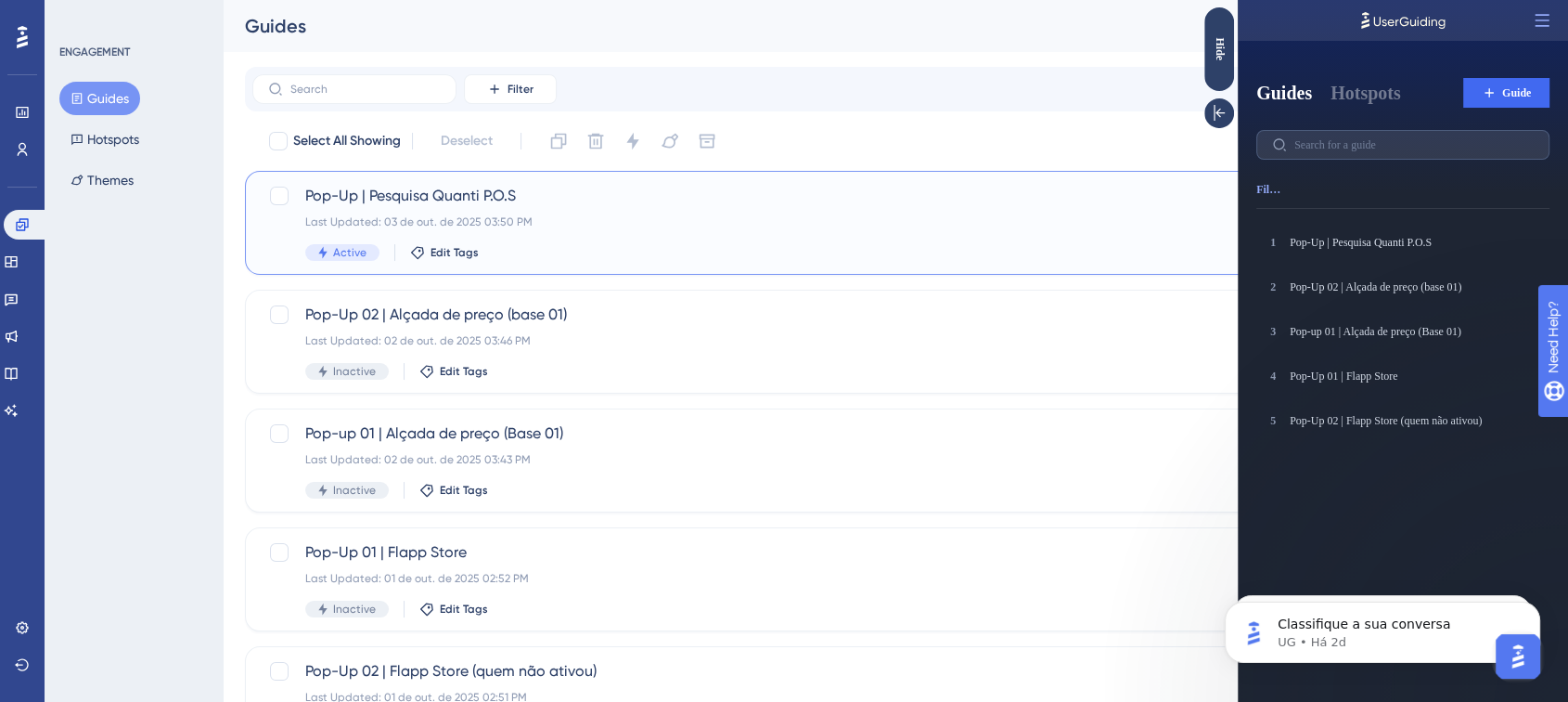
click at [699, 236] on div "Pop-Up | Pesquisa Quanti P.O.S Last Updated: 03 de out. de 2025 03:50 PM Active…" at bounding box center [821, 223] width 1032 height 76
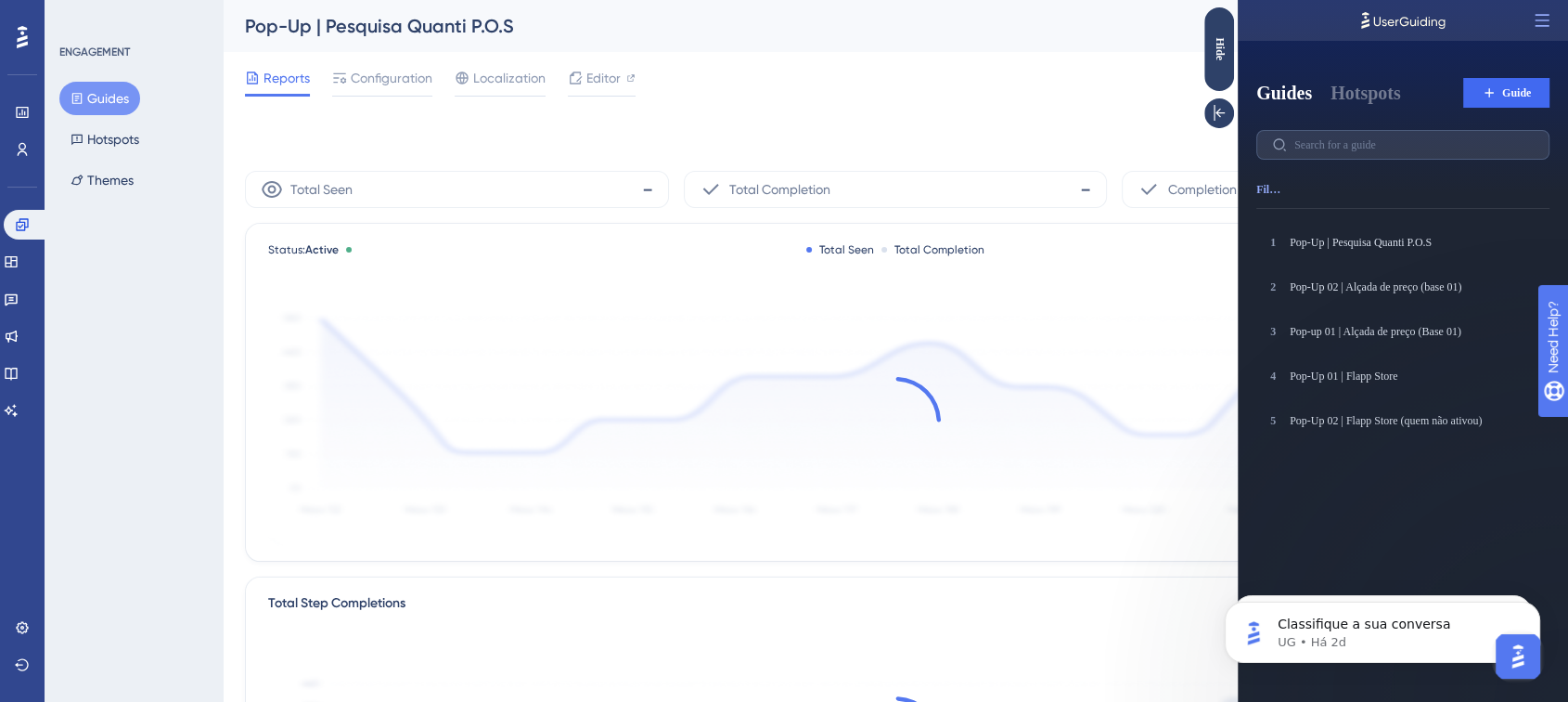
drag, startPoint x: 1402, startPoint y: 23, endPoint x: 723, endPoint y: 28, distance: 679.3
click at [1238, 0] on html "Guides Hotspots Guide Filter 1 Pop-Up | Pesquisa Quanti P.O.S Pop-Up | Pesquisa…" at bounding box center [1403, 0] width 330 height 0
click at [1221, 109] on icon at bounding box center [1219, 113] width 19 height 19
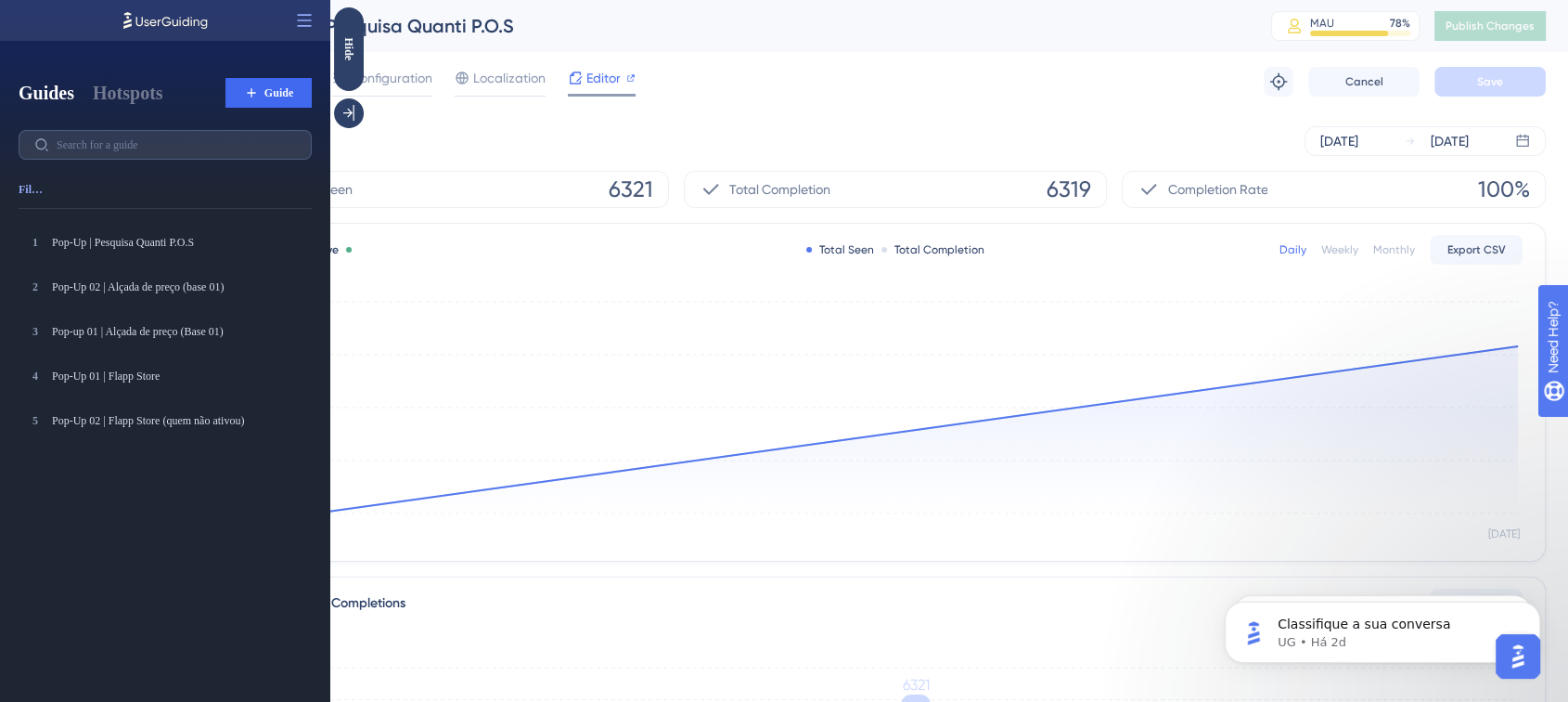
click at [624, 78] on div "Editor" at bounding box center [602, 78] width 68 height 22
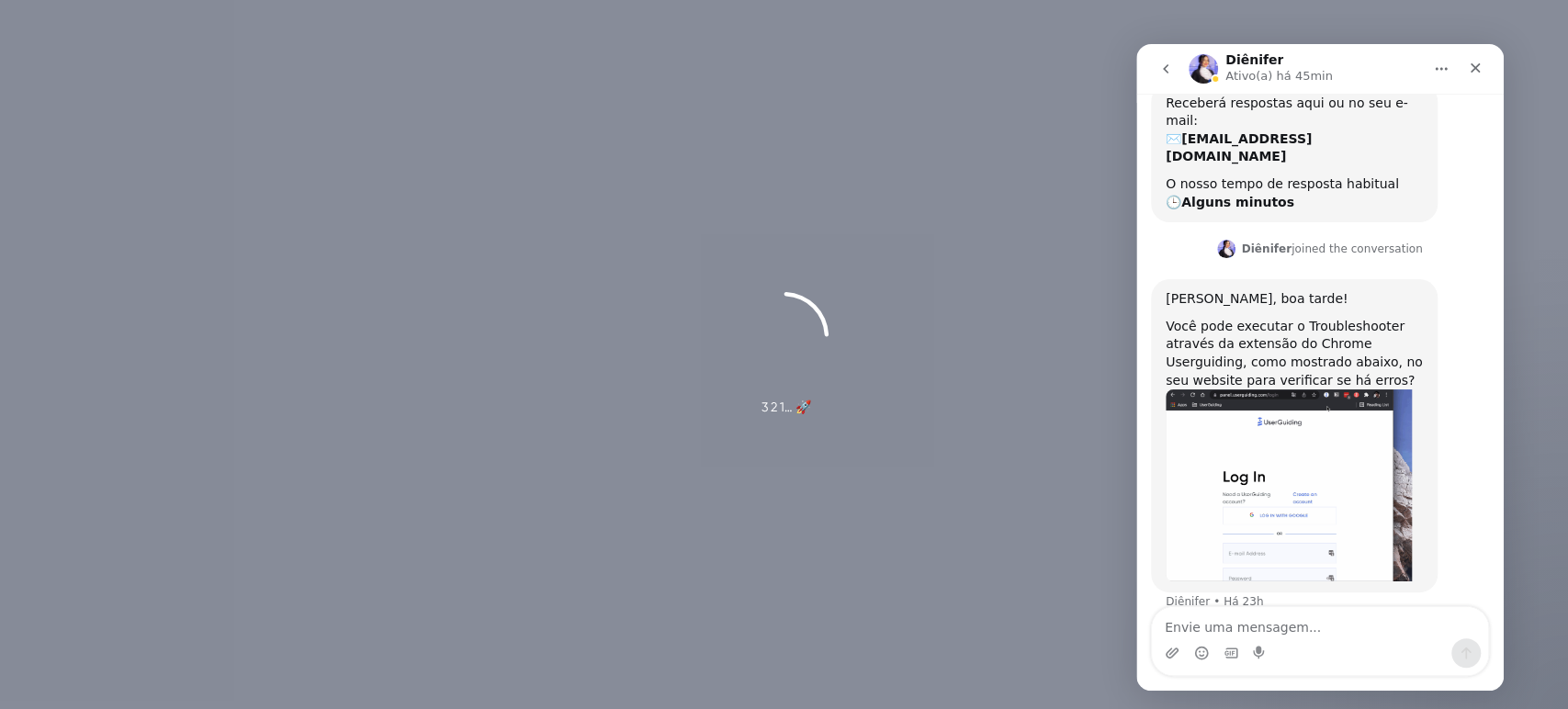
scroll to position [278, 0]
